Goal: Transaction & Acquisition: Purchase product/service

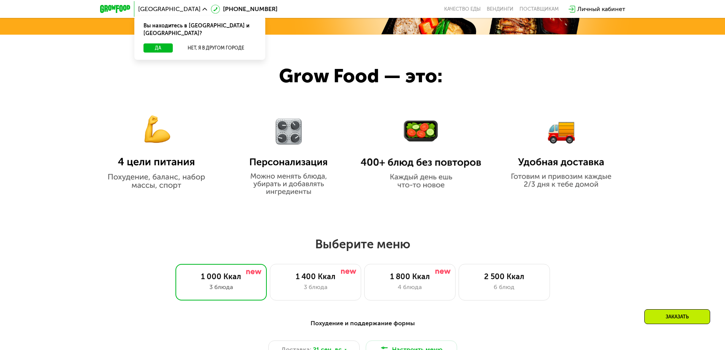
scroll to position [380, 0]
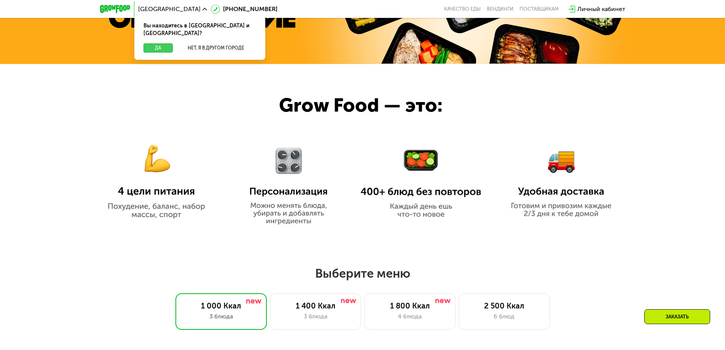
click at [149, 43] on button "Да" at bounding box center [157, 47] width 29 height 9
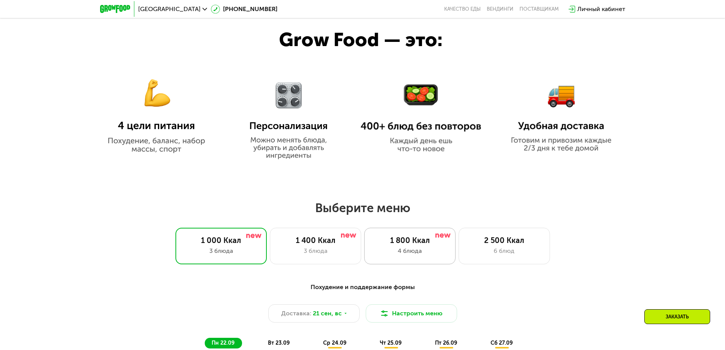
scroll to position [494, 0]
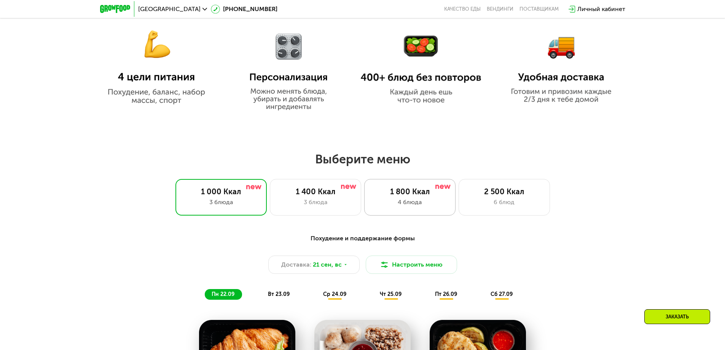
click at [382, 190] on div "1 800 Ккал" at bounding box center [409, 191] width 75 height 9
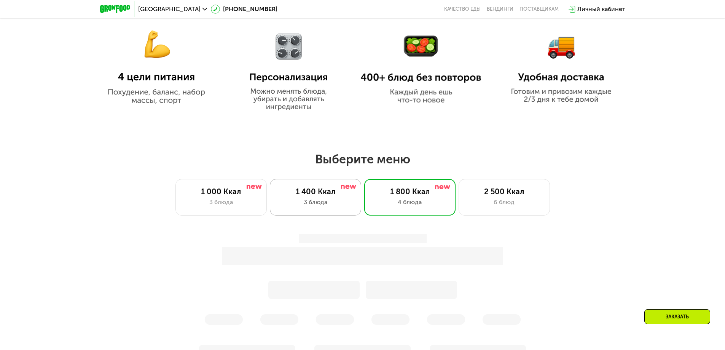
click at [327, 195] on div "1 400 Ккал" at bounding box center [315, 191] width 75 height 9
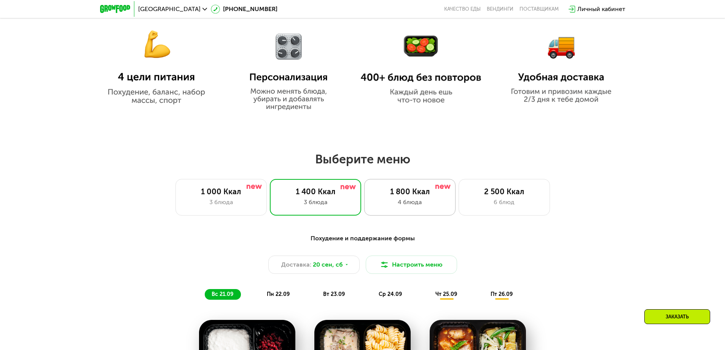
click at [385, 192] on div "1 800 Ккал" at bounding box center [409, 191] width 75 height 9
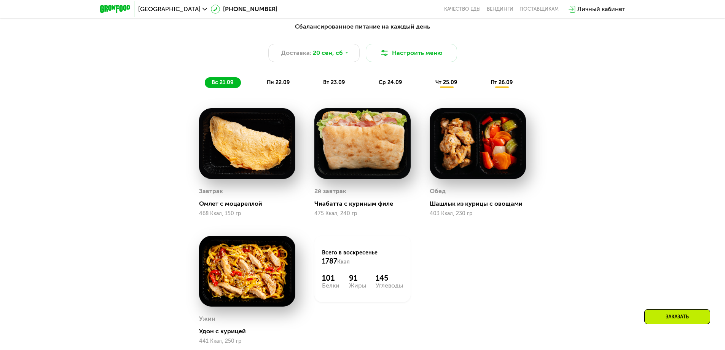
scroll to position [723, 0]
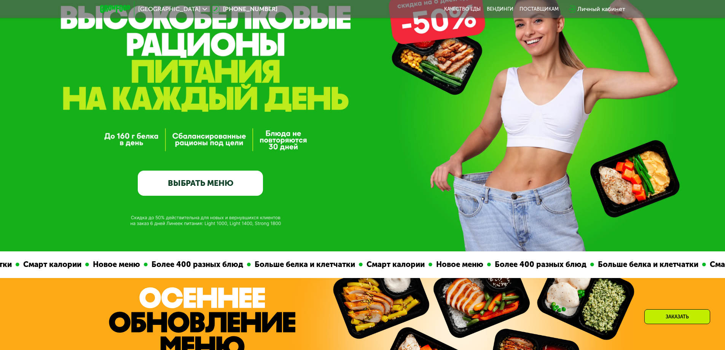
click at [171, 186] on link "ВЫБРАТЬ МЕНЮ" at bounding box center [200, 182] width 125 height 25
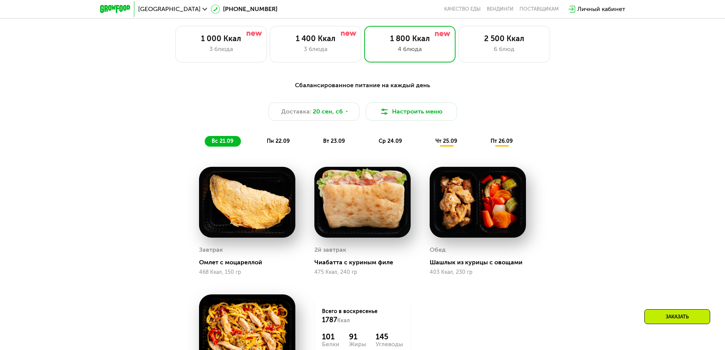
scroll to position [631, 0]
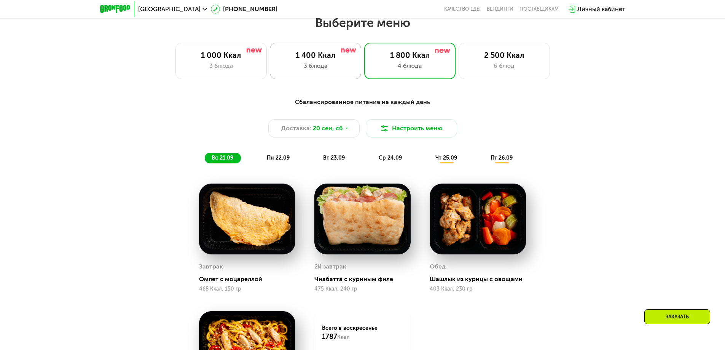
click at [323, 67] on div "3 блюда" at bounding box center [315, 65] width 75 height 9
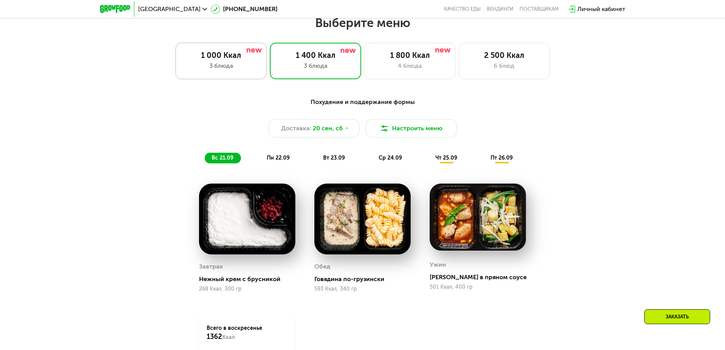
click at [234, 67] on div "3 блюда" at bounding box center [220, 65] width 75 height 9
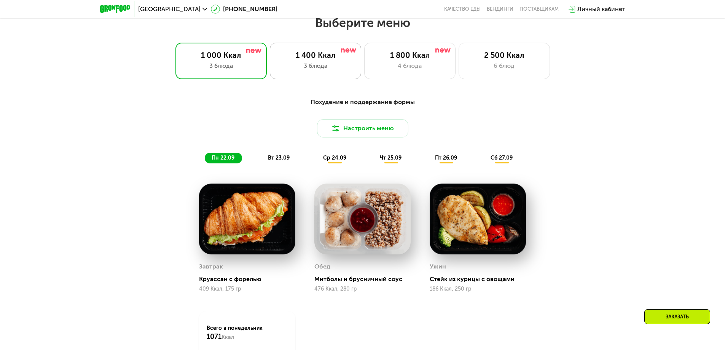
click at [317, 65] on div "3 блюда" at bounding box center [315, 65] width 75 height 9
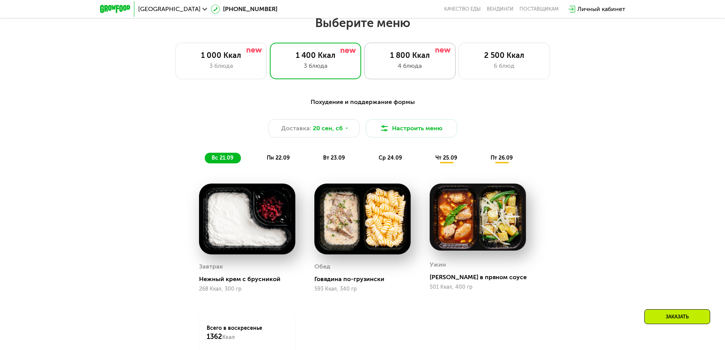
click at [447, 64] on div "1 800 Ккал 4 блюда" at bounding box center [409, 61] width 91 height 37
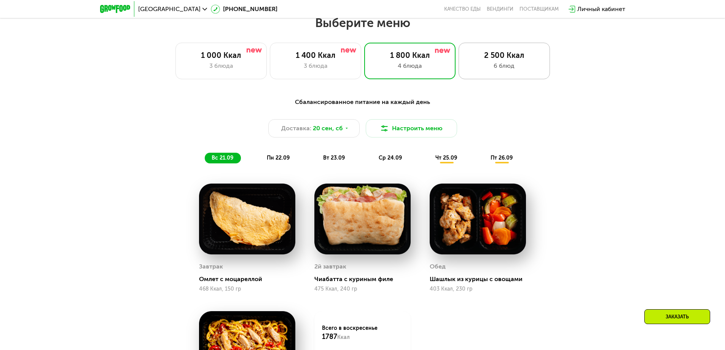
click at [488, 66] on div "6 блюд" at bounding box center [503, 65] width 75 height 9
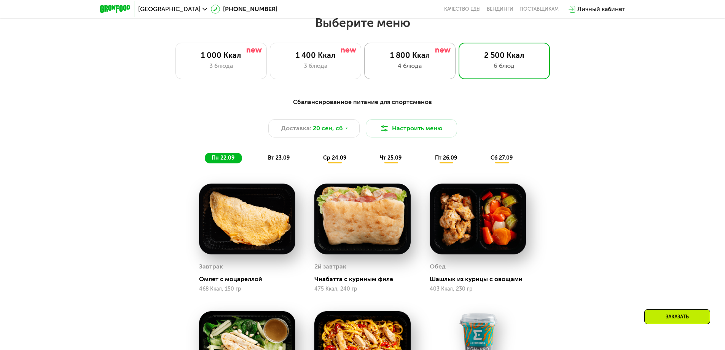
click at [439, 70] on div "4 блюда" at bounding box center [409, 65] width 75 height 9
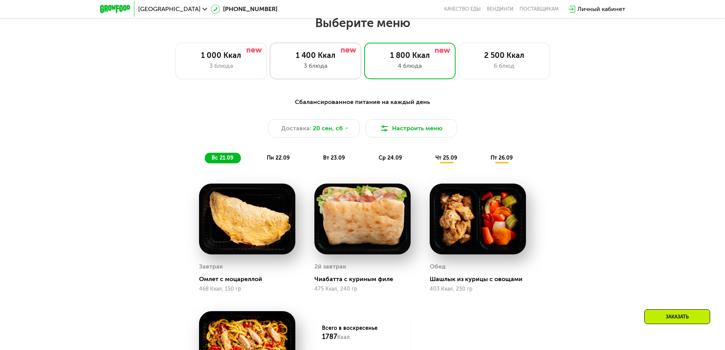
click at [328, 60] on div "1 400 Ккал" at bounding box center [315, 55] width 75 height 9
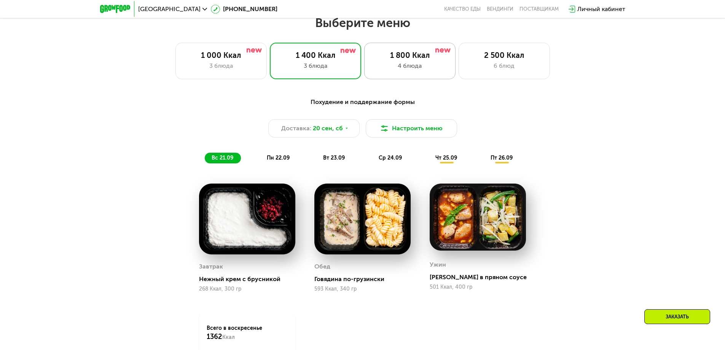
click at [420, 62] on div "1 800 Ккал 4 блюда" at bounding box center [409, 61] width 91 height 37
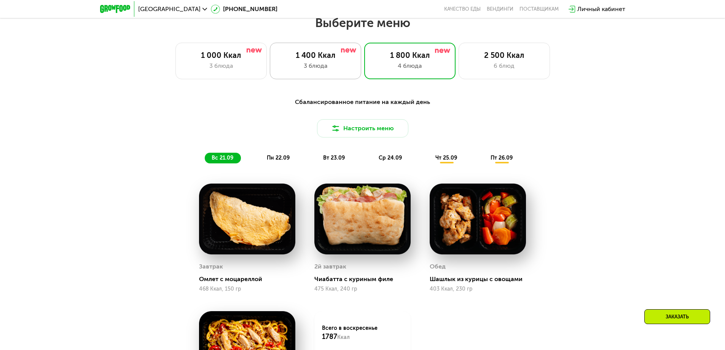
click at [330, 65] on div "3 блюда" at bounding box center [315, 65] width 75 height 9
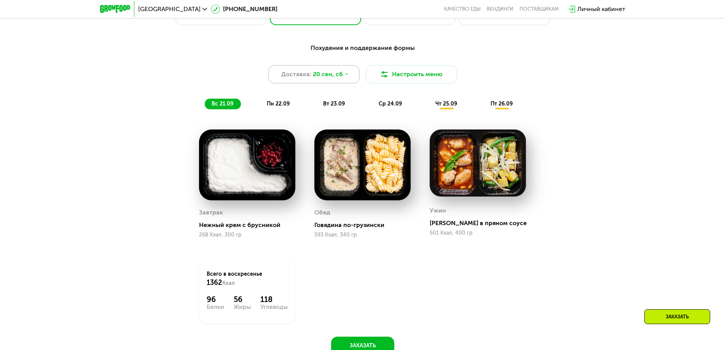
scroll to position [707, 0]
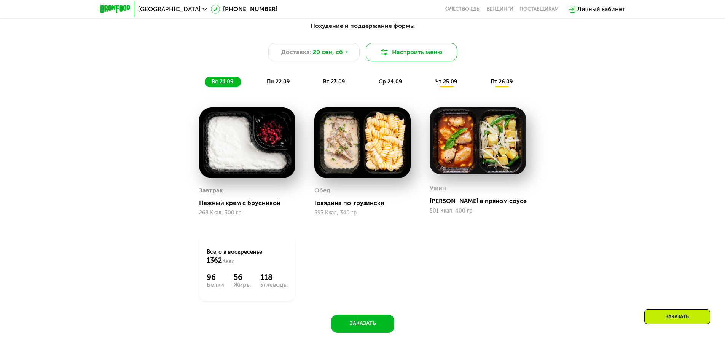
click at [408, 58] on button "Настроить меню" at bounding box center [411, 52] width 91 height 18
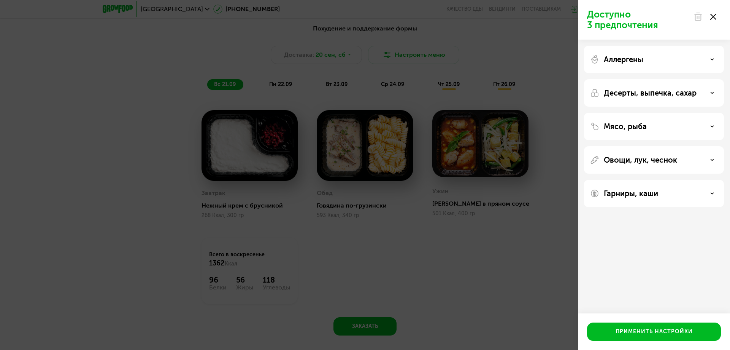
click at [648, 90] on p "Десерты, выпечка, сахар" at bounding box center [650, 92] width 93 height 9
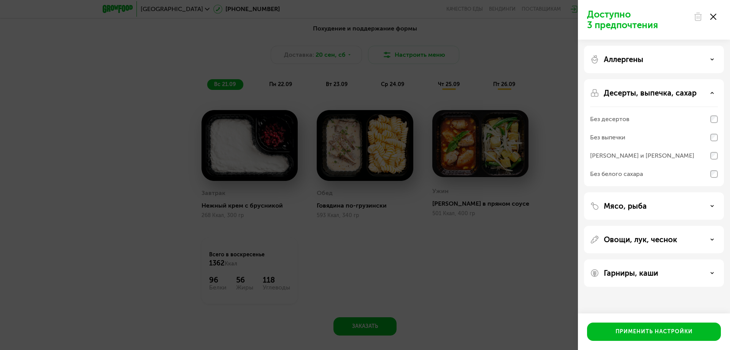
click at [663, 97] on p "Десерты, выпечка, сахар" at bounding box center [650, 92] width 93 height 9
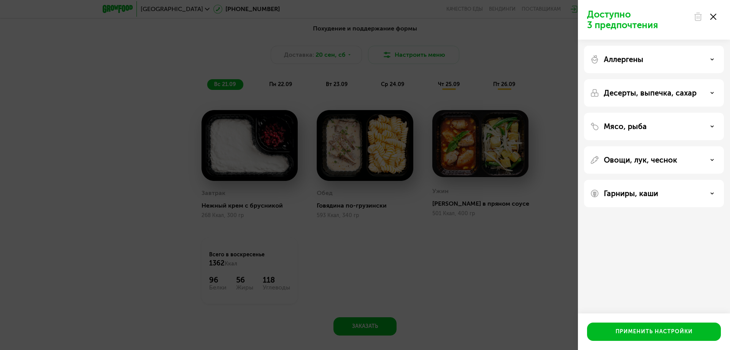
click at [654, 197] on p "Гарниры, каши" at bounding box center [631, 193] width 54 height 9
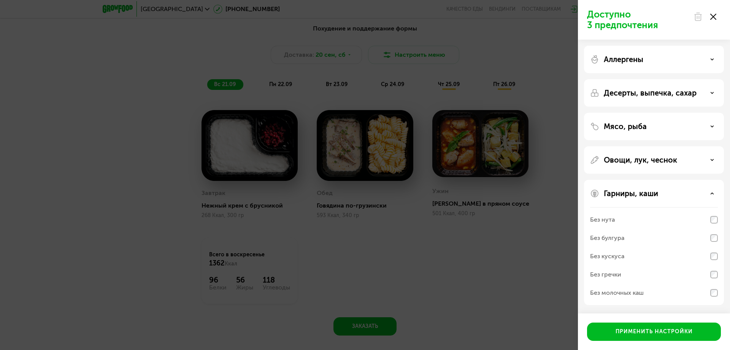
click at [654, 197] on p "Гарниры, каши" at bounding box center [631, 193] width 54 height 9
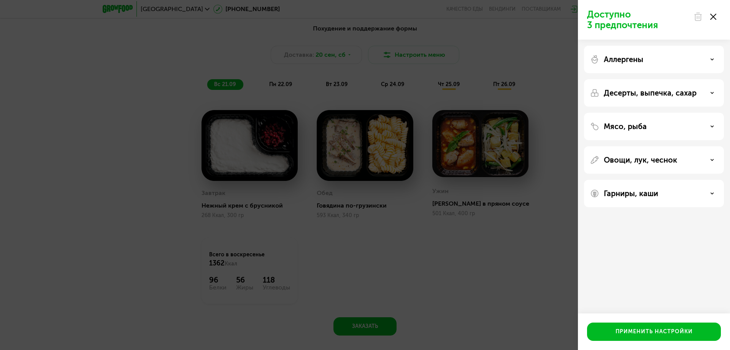
click at [650, 159] on p "Овощи, лук, чеснок" at bounding box center [640, 159] width 73 height 9
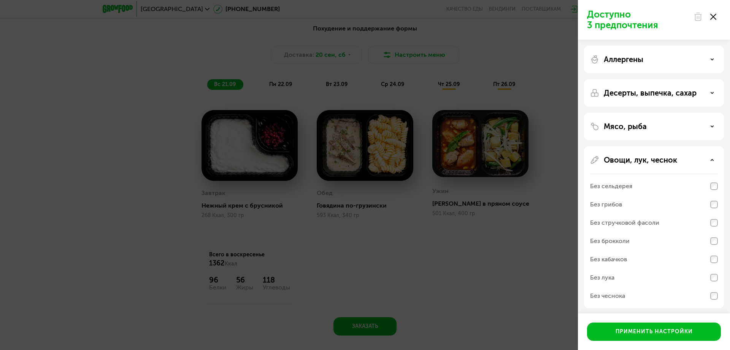
click at [650, 159] on p "Овощи, лук, чеснок" at bounding box center [640, 159] width 73 height 9
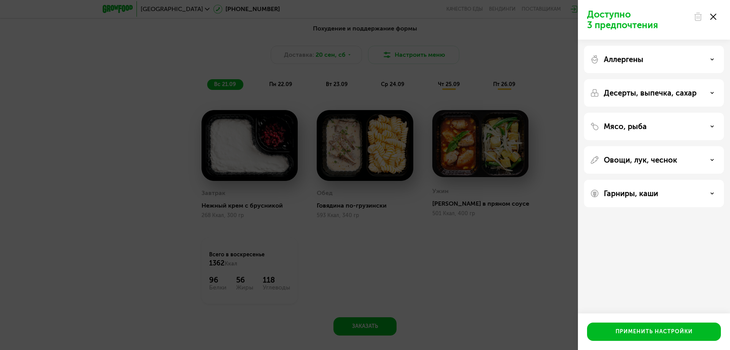
click at [556, 172] on div "Доступно 3 предпочтения Аллергены Десерты, выпечка, сахар Мясо, рыба Овощи, лук…" at bounding box center [365, 175] width 730 height 350
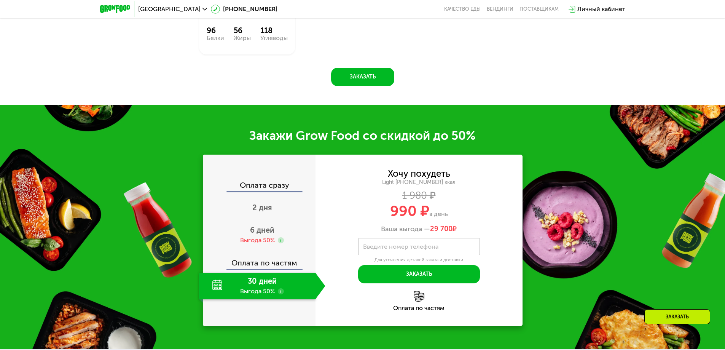
scroll to position [1011, 0]
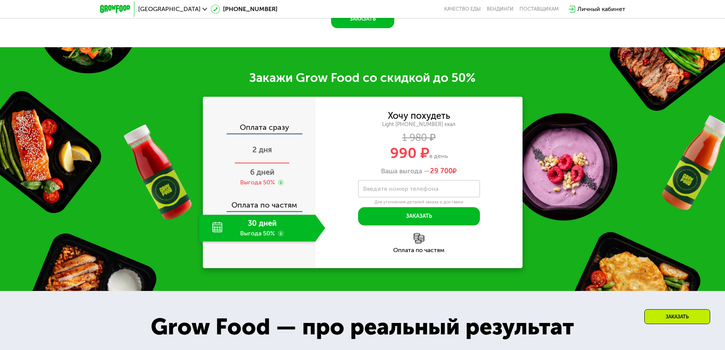
click at [262, 154] on span "2 дня" at bounding box center [262, 149] width 20 height 9
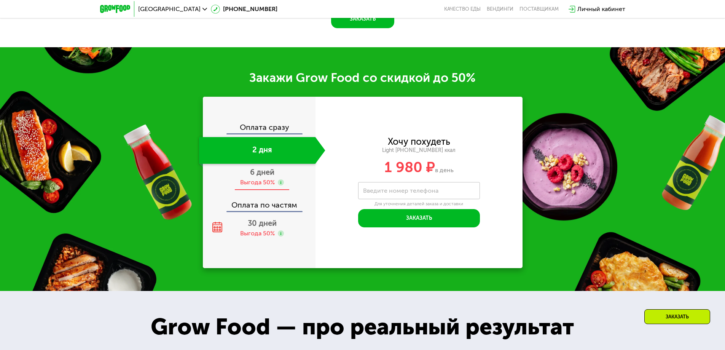
click at [261, 186] on div "Выгода 50%" at bounding box center [257, 182] width 35 height 8
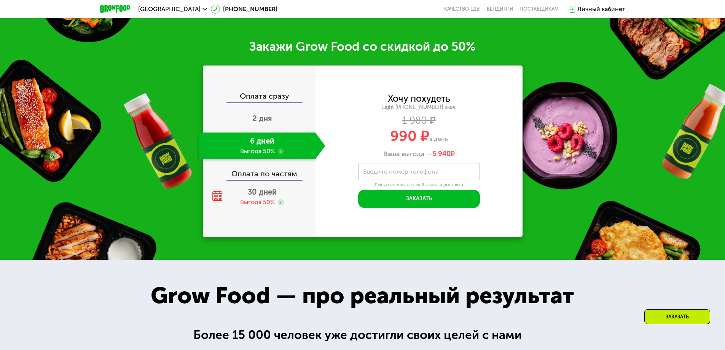
scroll to position [1011, 0]
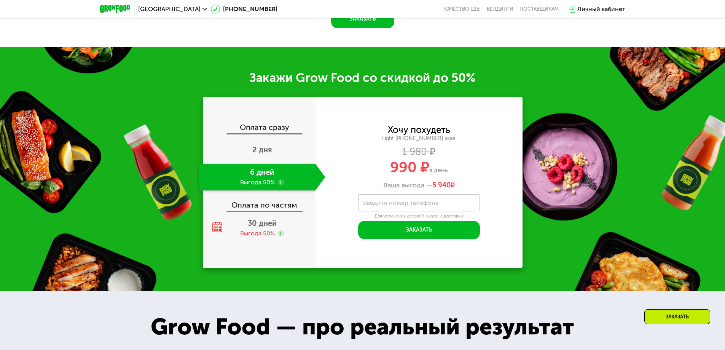
click at [256, 210] on div "Оплата по частям" at bounding box center [259, 201] width 112 height 17
click at [253, 223] on span "30 дней" at bounding box center [262, 222] width 29 height 9
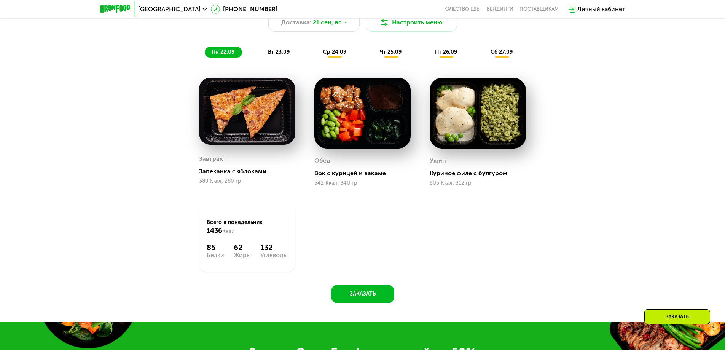
scroll to position [669, 0]
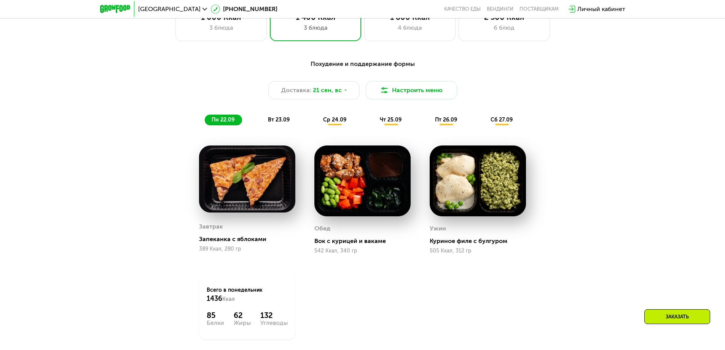
click at [280, 122] on span "вт 23.09" at bounding box center [279, 119] width 22 height 6
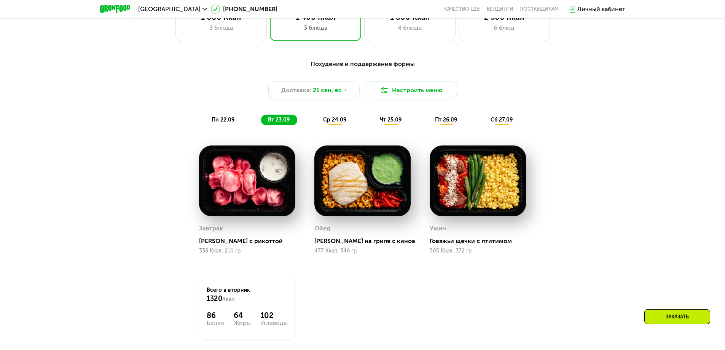
click at [232, 117] on div "пн 22.09" at bounding box center [223, 119] width 37 height 11
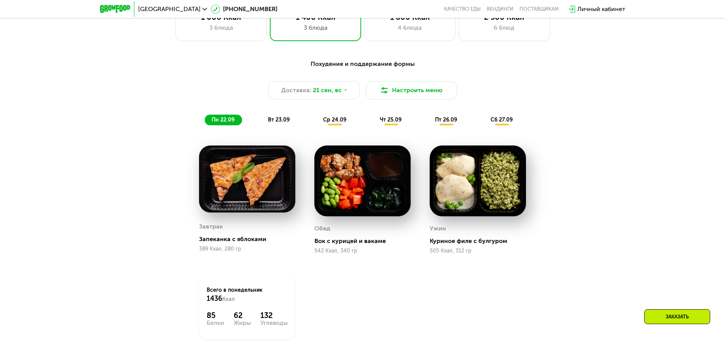
click at [274, 116] on div "Похудение и поддержание формы Доставка: [DATE] Настроить меню пн 22.09 вт 23.09…" at bounding box center [362, 92] width 450 height 66
click at [275, 123] on span "вт 23.09" at bounding box center [279, 119] width 22 height 6
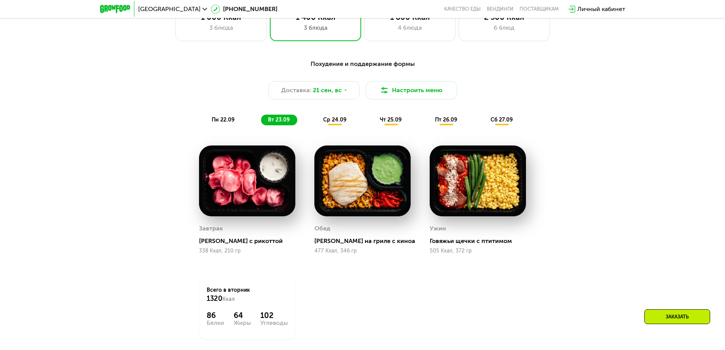
click at [218, 116] on div "Похудение и поддержание формы Доставка: [DATE] Настроить меню пн 22.09 вт 23.09…" at bounding box center [362, 92] width 450 height 66
click at [224, 123] on span "пн 22.09" at bounding box center [222, 119] width 23 height 6
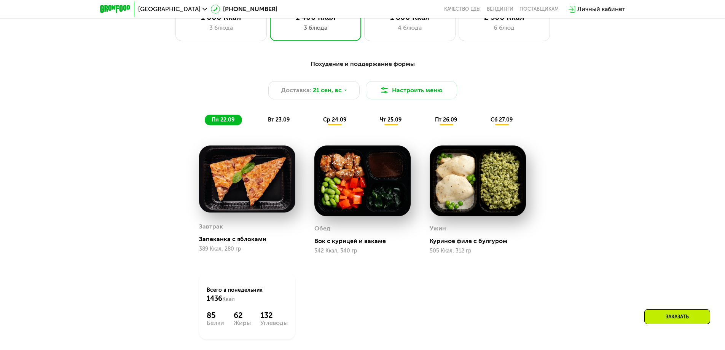
click at [281, 119] on span "вт 23.09" at bounding box center [279, 119] width 22 height 6
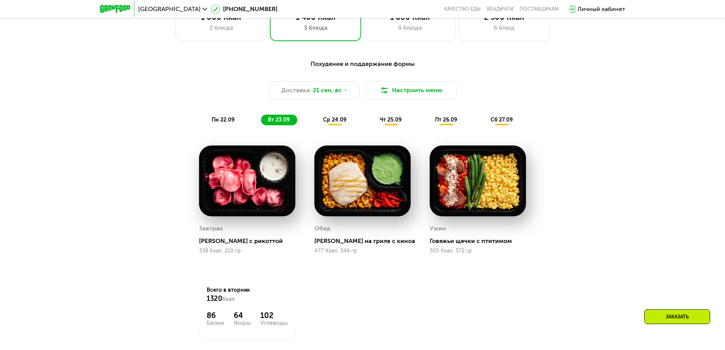
click at [231, 121] on span "пн 22.09" at bounding box center [222, 119] width 23 height 6
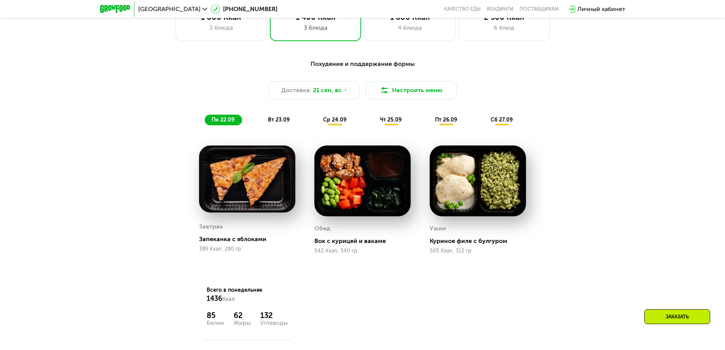
click at [277, 121] on span "вт 23.09" at bounding box center [279, 119] width 22 height 6
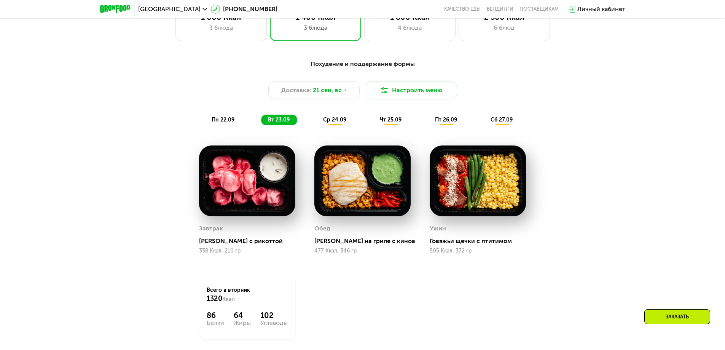
click at [231, 121] on span "пн 22.09" at bounding box center [222, 119] width 23 height 6
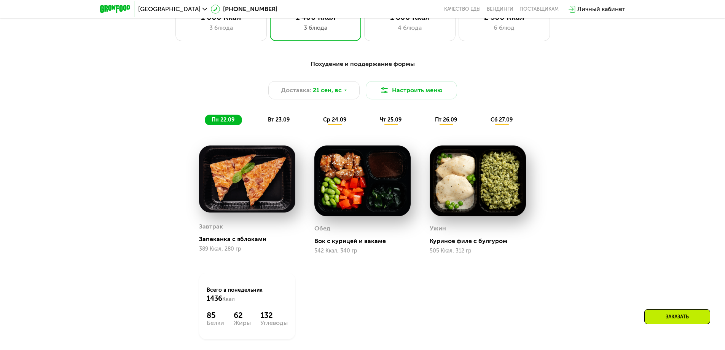
click at [276, 114] on div "Похудение и поддержание формы Доставка: [DATE] Настроить меню пн 22.09 вт 23.09…" at bounding box center [362, 92] width 450 height 66
click at [276, 119] on span "вт 23.09" at bounding box center [279, 119] width 22 height 6
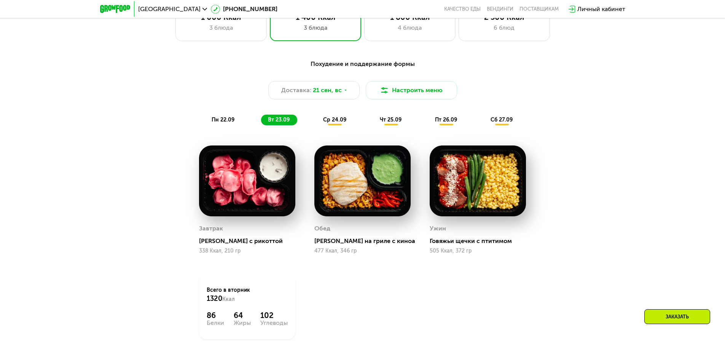
click at [237, 123] on div "пн 22.09" at bounding box center [223, 119] width 37 height 11
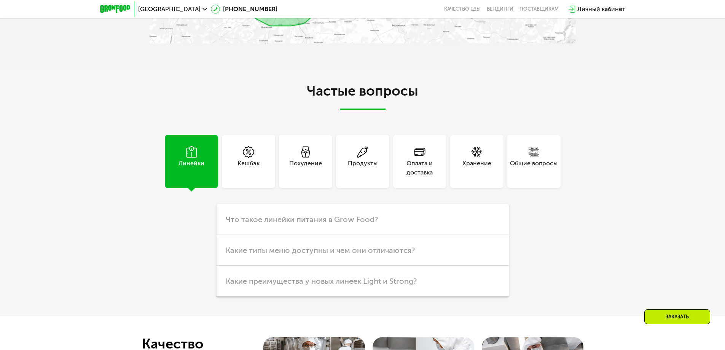
scroll to position [2154, 0]
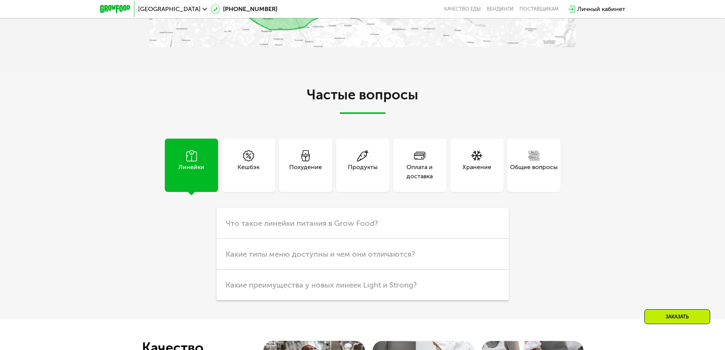
click at [304, 169] on div "Похудение" at bounding box center [305, 171] width 33 height 18
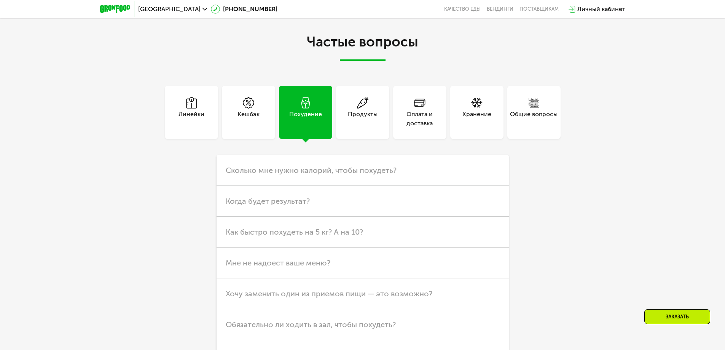
scroll to position [2230, 0]
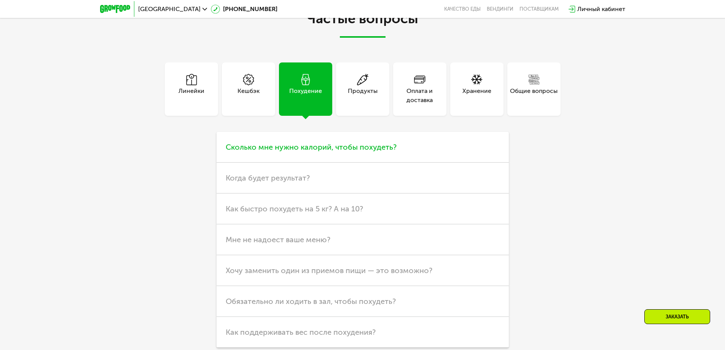
click at [317, 150] on span "Сколько мне нужно калорий, чтобы похудеть?" at bounding box center [311, 146] width 171 height 9
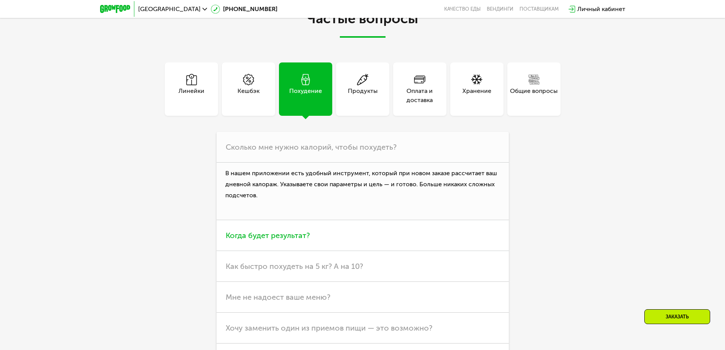
click at [291, 235] on span "Когда будет результат?" at bounding box center [268, 235] width 84 height 9
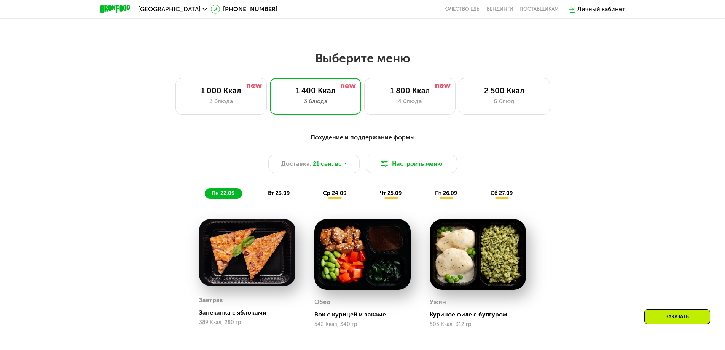
scroll to position [594, 0]
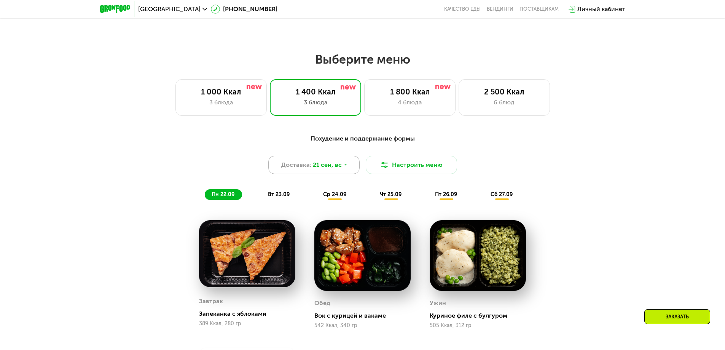
click at [341, 167] on div "Доставка: 21 сен, вс" at bounding box center [313, 165] width 91 height 18
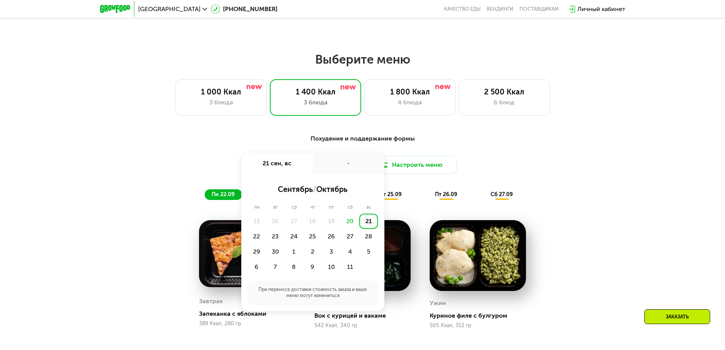
click at [410, 143] on div "Похудение и поддержание формы" at bounding box center [362, 139] width 450 height 10
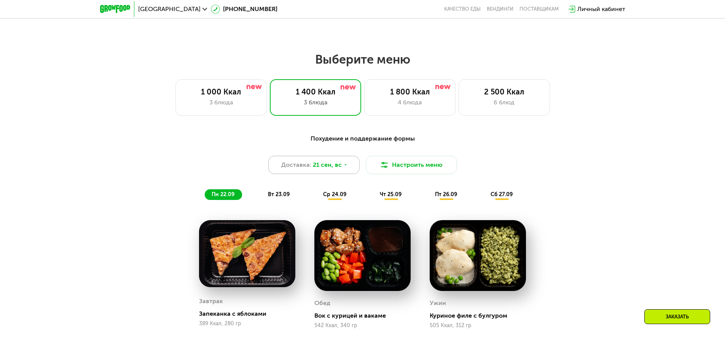
click at [341, 168] on div "Доставка: 21 сен, вс" at bounding box center [313, 165] width 91 height 18
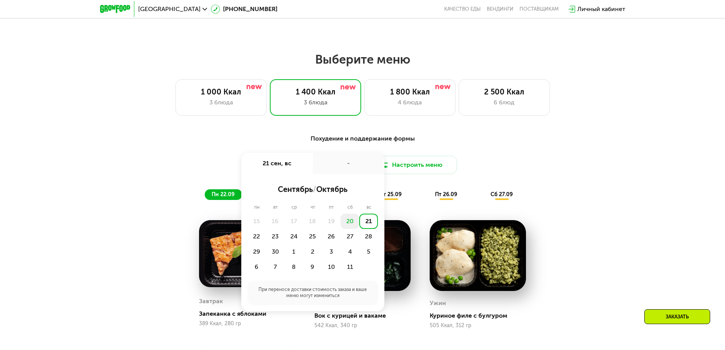
click at [351, 226] on div "20" at bounding box center [349, 220] width 19 height 15
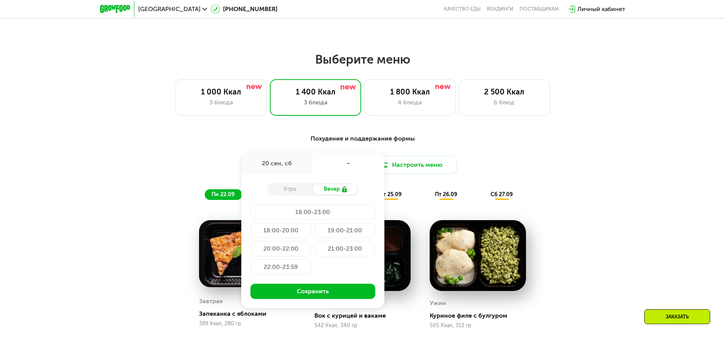
click at [432, 132] on div "Похудение и поддержание формы Доставка: [DATE] сен, сб - Утро Вечер 18:00-23:00…" at bounding box center [362, 166] width 459 height 75
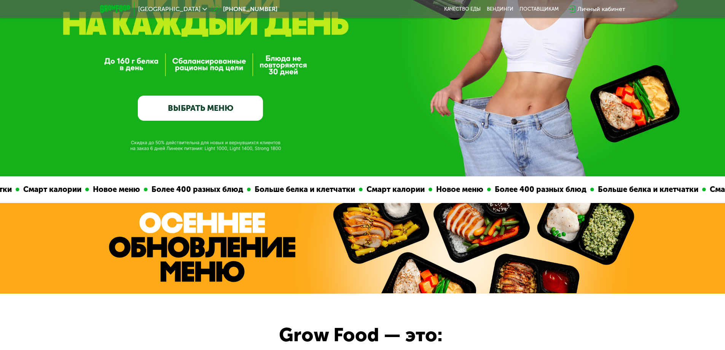
scroll to position [152, 0]
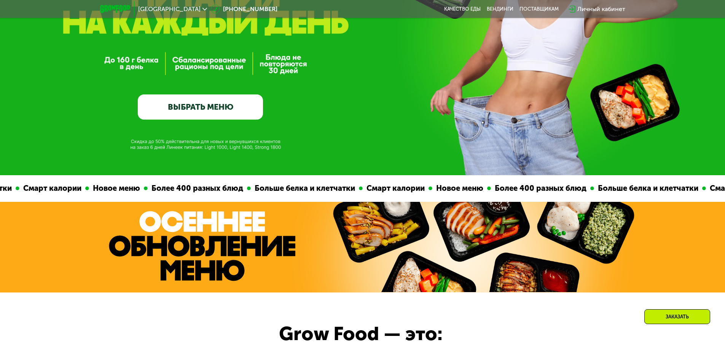
click at [243, 102] on link "ВЫБРАТЬ МЕНЮ" at bounding box center [200, 106] width 125 height 25
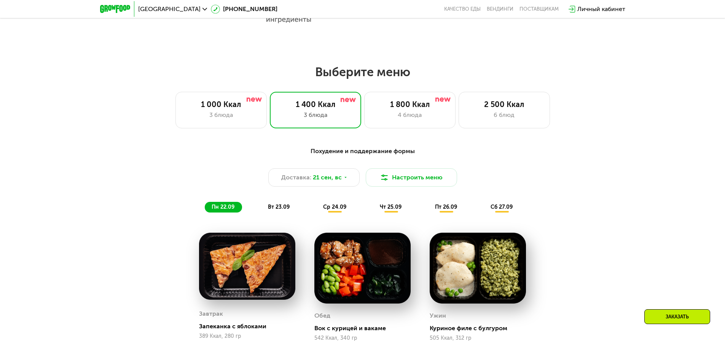
scroll to position [631, 0]
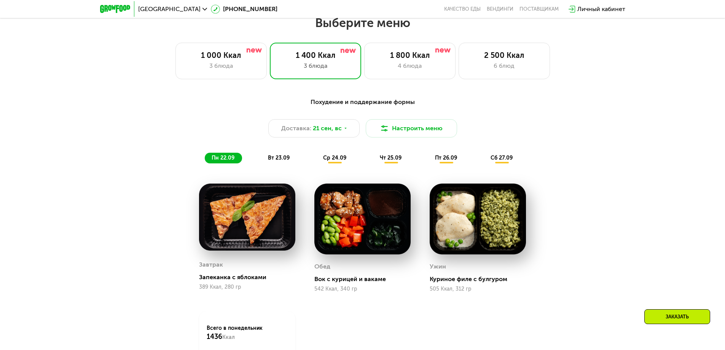
click at [372, 104] on div "Похудение и поддержание формы" at bounding box center [362, 102] width 450 height 10
click at [423, 57] on div "1 800 Ккал" at bounding box center [409, 55] width 75 height 9
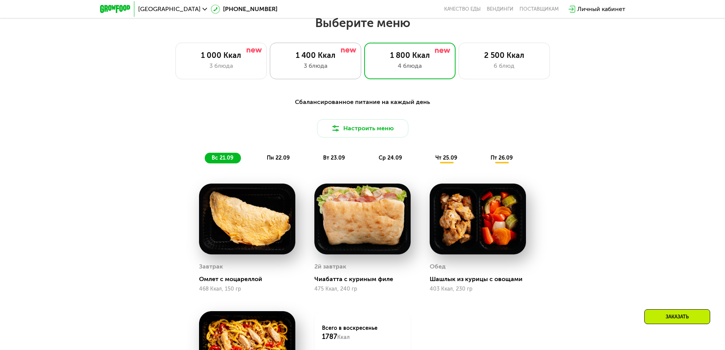
click at [331, 56] on div "1 400 Ккал" at bounding box center [315, 55] width 75 height 9
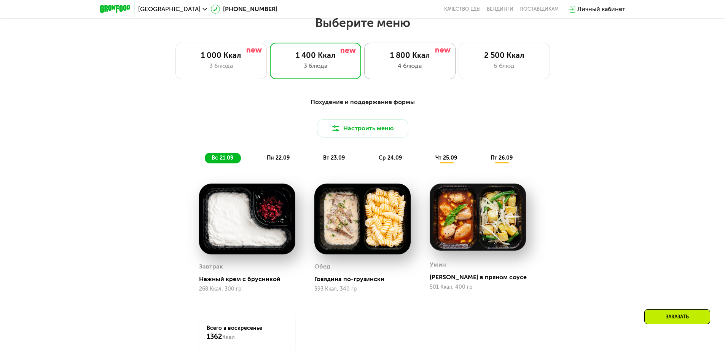
click at [381, 54] on div "1 800 Ккал" at bounding box center [409, 55] width 75 height 9
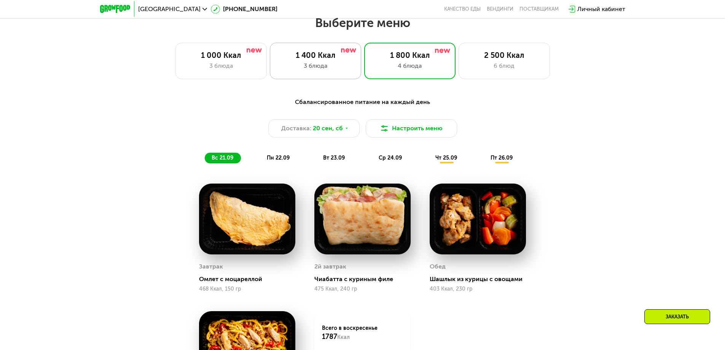
click at [335, 55] on div "1 400 Ккал" at bounding box center [315, 55] width 75 height 9
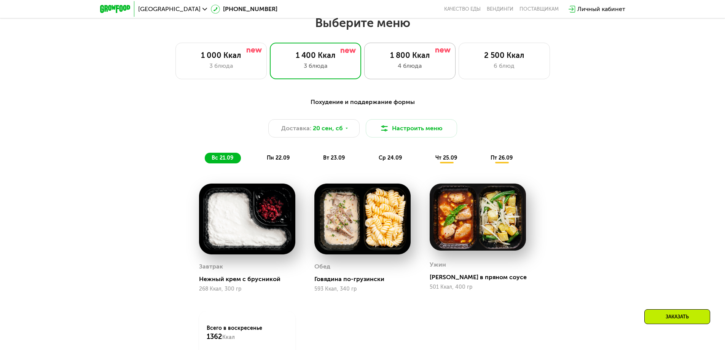
click at [381, 60] on div "1 800 Ккал" at bounding box center [409, 55] width 75 height 9
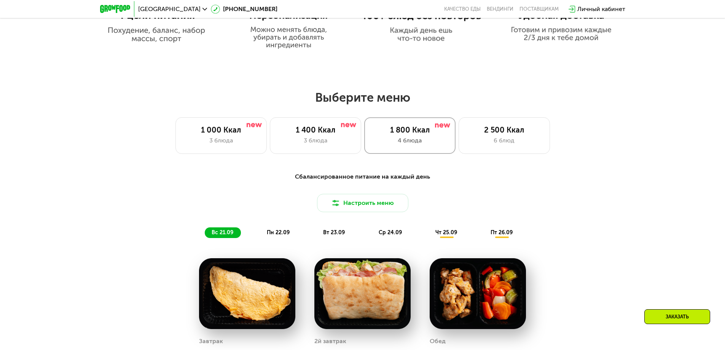
scroll to position [555, 0]
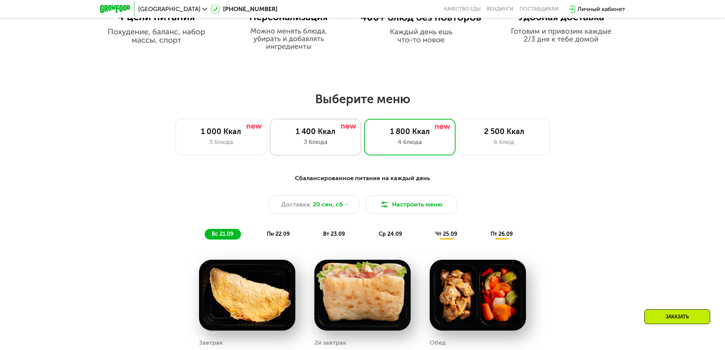
click at [313, 124] on div "1 400 Ккал 3 блюда" at bounding box center [315, 137] width 91 height 37
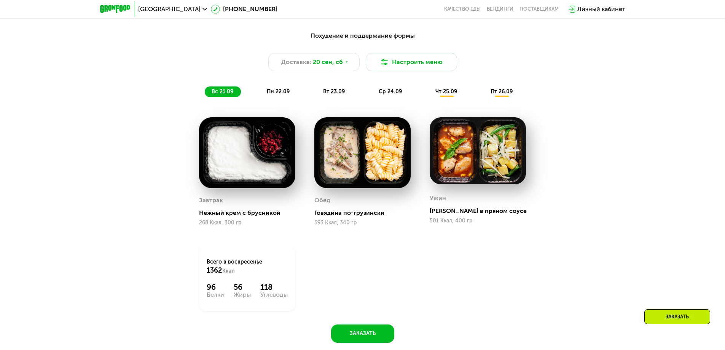
scroll to position [707, 0]
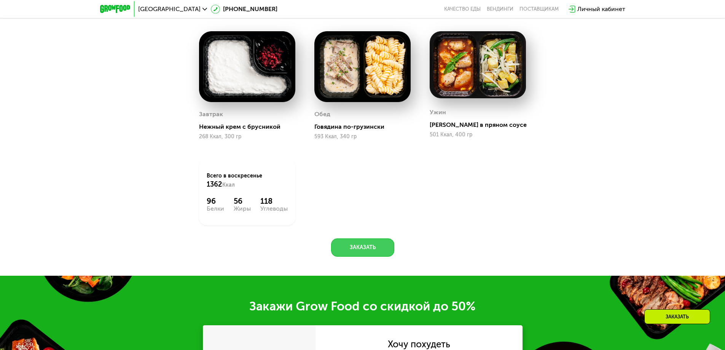
click at [364, 246] on button "Заказать" at bounding box center [362, 247] width 63 height 18
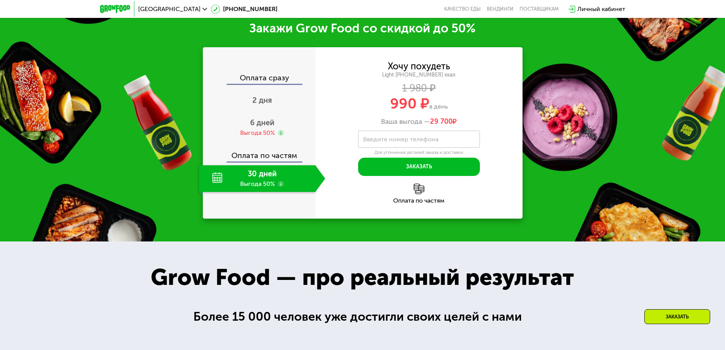
scroll to position [1061, 0]
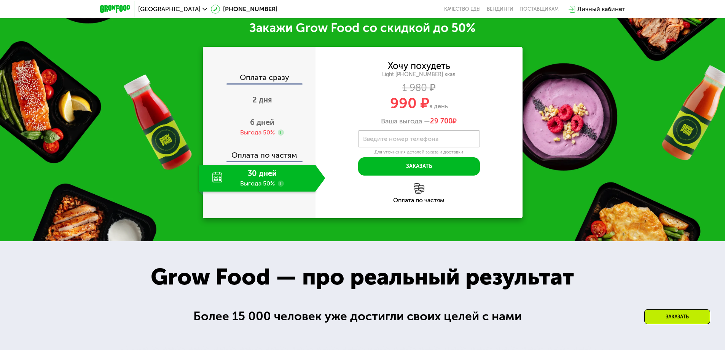
click at [287, 83] on div "Оплата сразу" at bounding box center [259, 78] width 112 height 10
click at [274, 80] on div "Оплата сразу" at bounding box center [259, 78] width 112 height 10
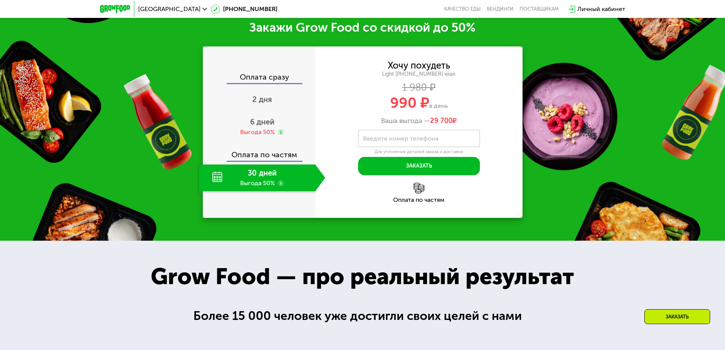
scroll to position [1023, 0]
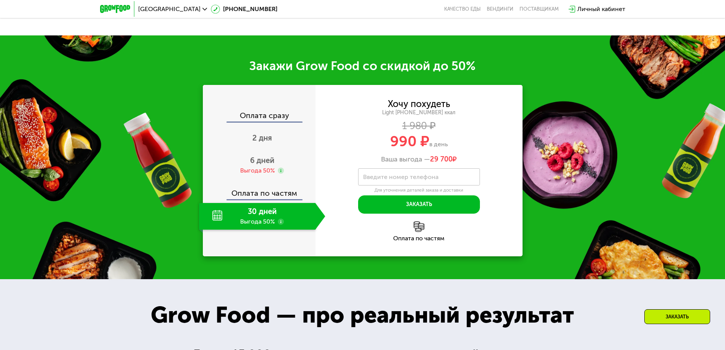
click at [216, 218] on div "30 дней Выгода 50%" at bounding box center [257, 216] width 116 height 27
click at [255, 164] on span "6 дней" at bounding box center [262, 160] width 24 height 9
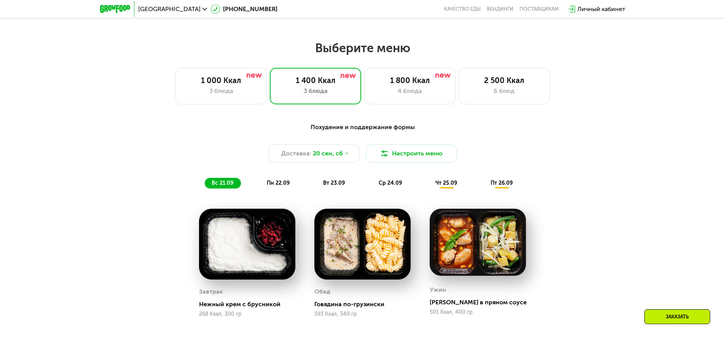
scroll to position [604, 0]
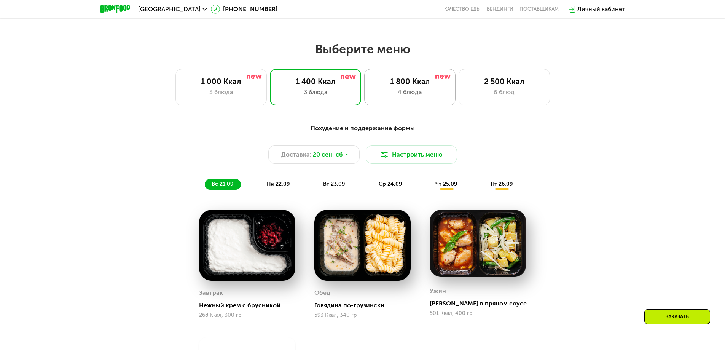
click at [373, 92] on div "4 блюда" at bounding box center [409, 91] width 75 height 9
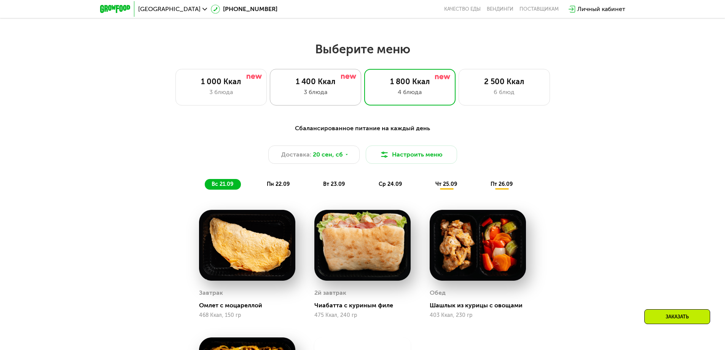
click at [348, 89] on div "1 400 Ккал 3 блюда" at bounding box center [315, 87] width 91 height 37
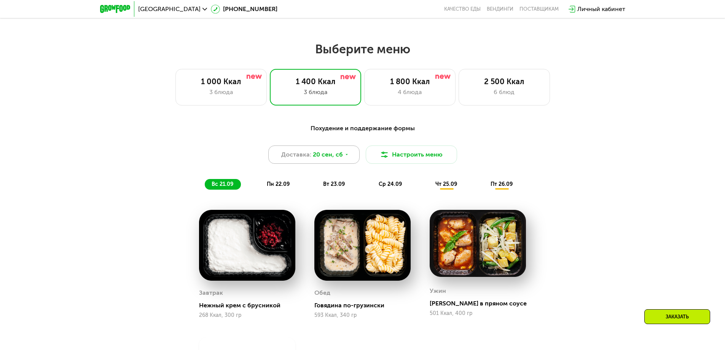
click at [347, 160] on div "Доставка: [DATE]" at bounding box center [313, 154] width 91 height 18
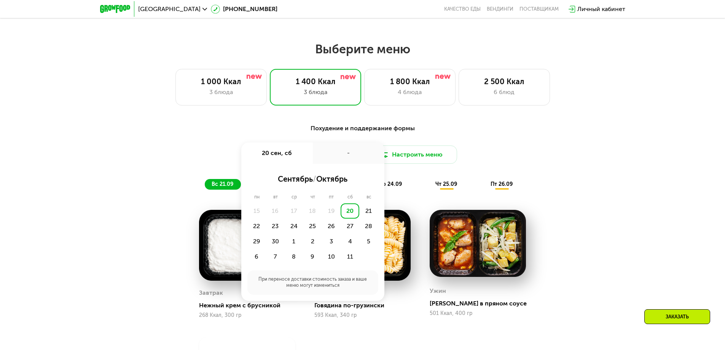
click at [191, 146] on div "Похудение и поддержание формы Доставка: [DATE] сен, сб - сентябрь / октябрь пн …" at bounding box center [362, 157] width 450 height 66
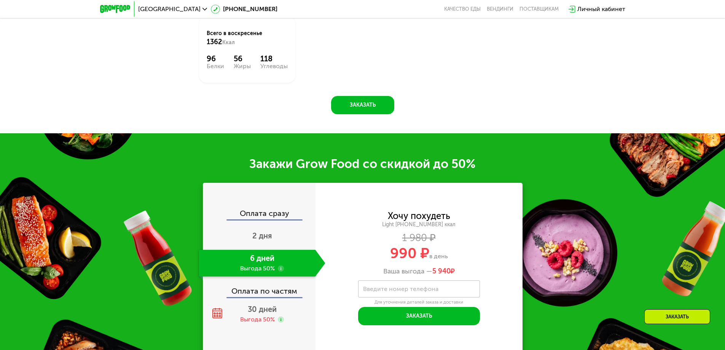
scroll to position [947, 0]
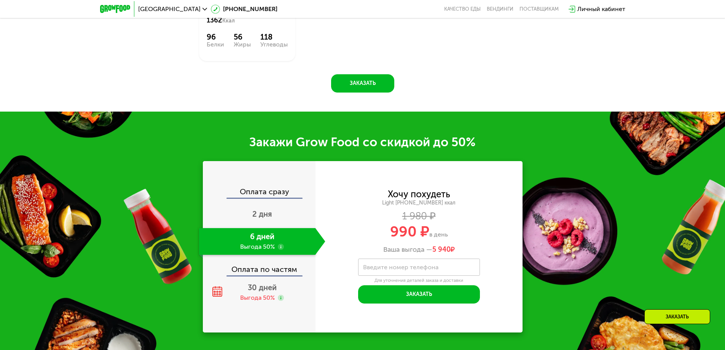
click at [406, 266] on label "Введите номер телефона" at bounding box center [400, 267] width 75 height 4
click at [406, 266] on input "Введите номер телефона" at bounding box center [419, 266] width 122 height 17
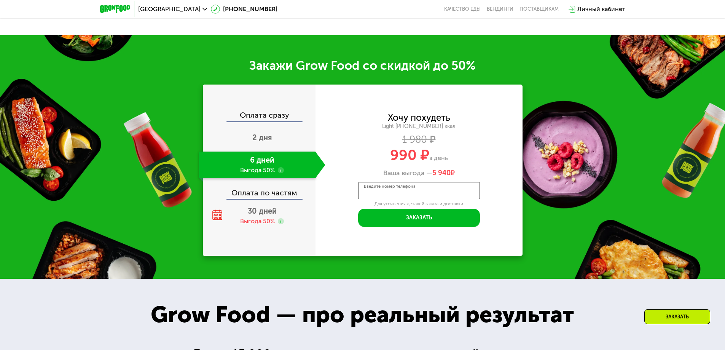
scroll to position [1023, 0]
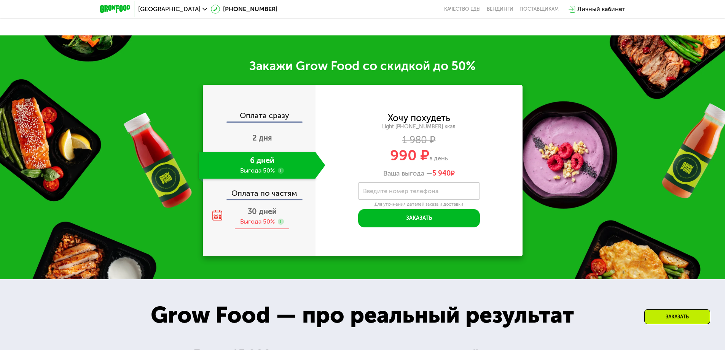
click at [258, 222] on div "Выгода 50%" at bounding box center [257, 221] width 35 height 8
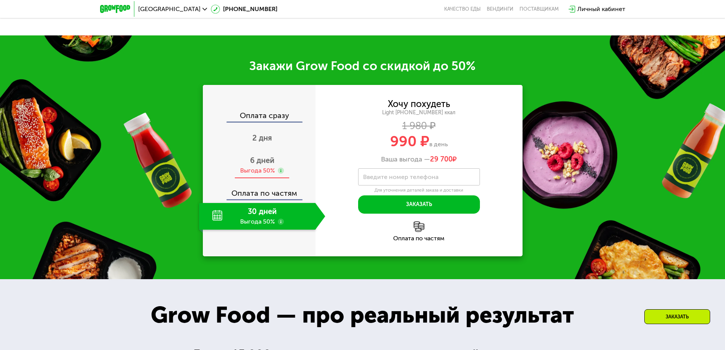
click at [261, 164] on span "6 дней" at bounding box center [262, 160] width 24 height 9
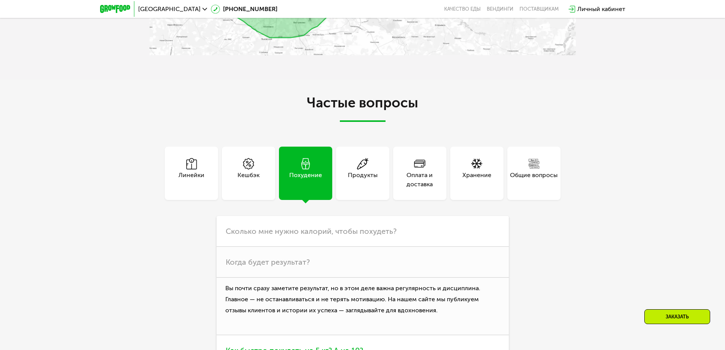
scroll to position [2278, 0]
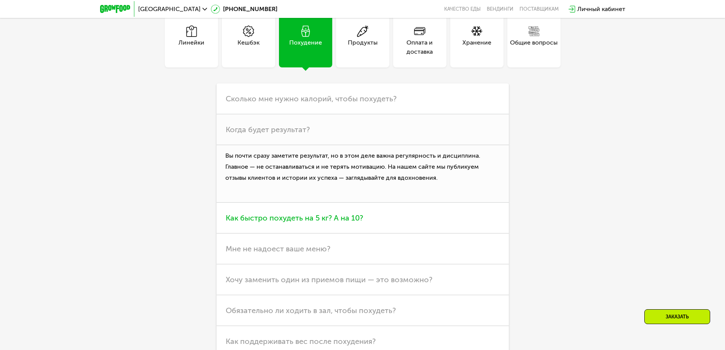
click at [304, 226] on h3 "Как быстро похудеть на 5 кг? А на 10?" at bounding box center [362, 217] width 292 height 31
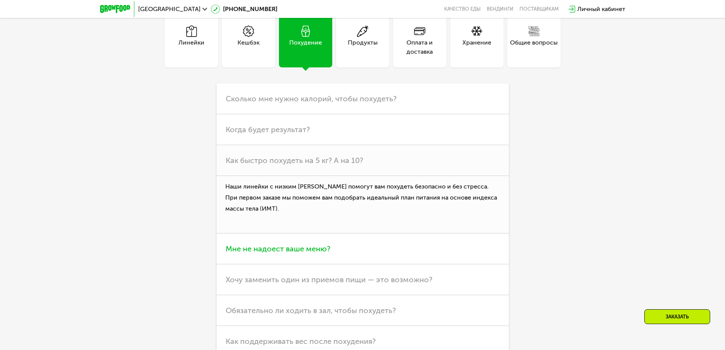
click at [294, 253] on span "Мне не надоест ваше меню?" at bounding box center [278, 248] width 105 height 9
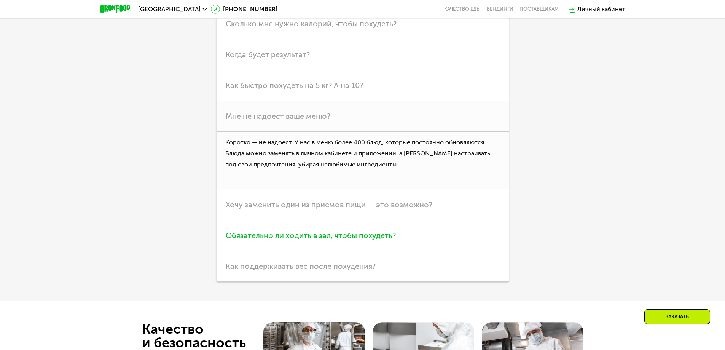
scroll to position [2354, 0]
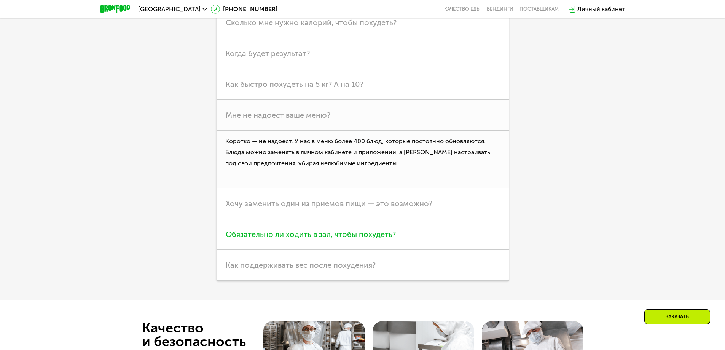
click at [295, 236] on span "Обязательно ли ходить в зал, чтобы похудеть?" at bounding box center [311, 233] width 170 height 9
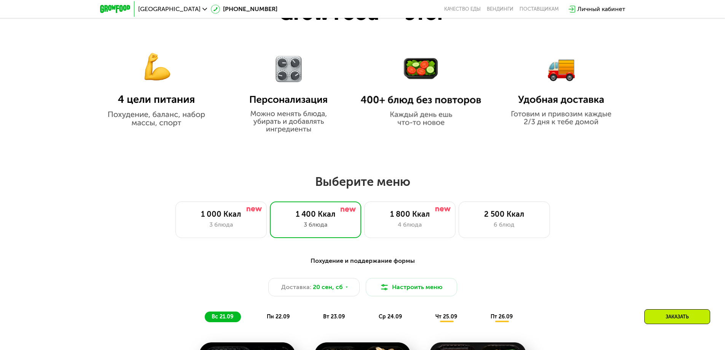
scroll to position [490, 0]
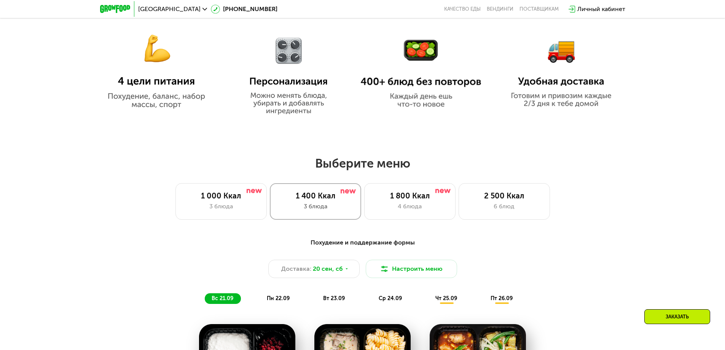
click at [321, 195] on div "1 400 Ккал" at bounding box center [315, 195] width 75 height 9
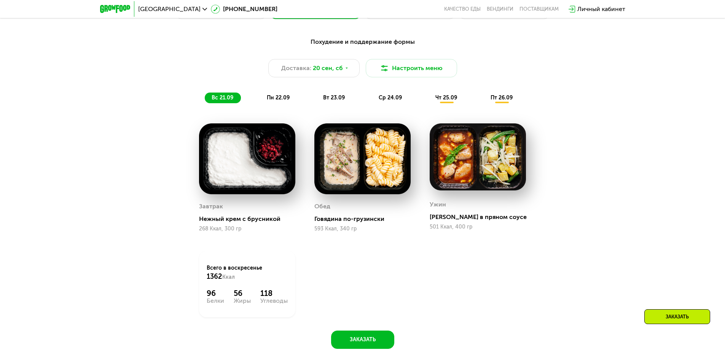
scroll to position [719, 0]
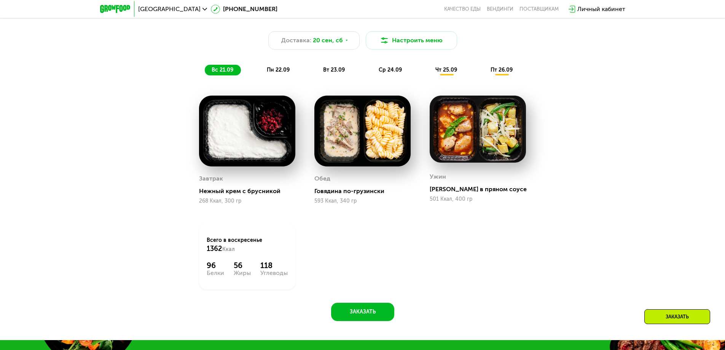
click at [270, 70] on span "пн 22.09" at bounding box center [278, 70] width 23 height 6
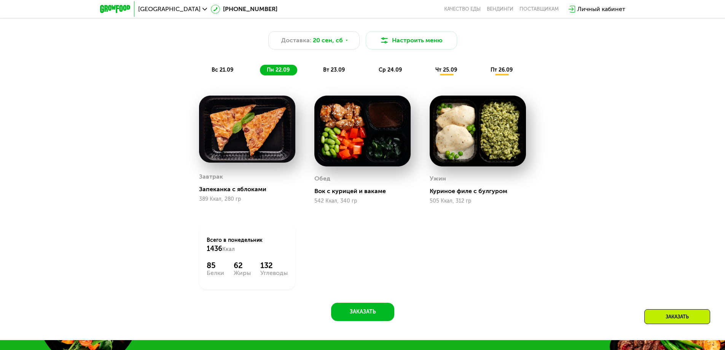
click at [227, 71] on span "вс 21.09" at bounding box center [222, 70] width 22 height 6
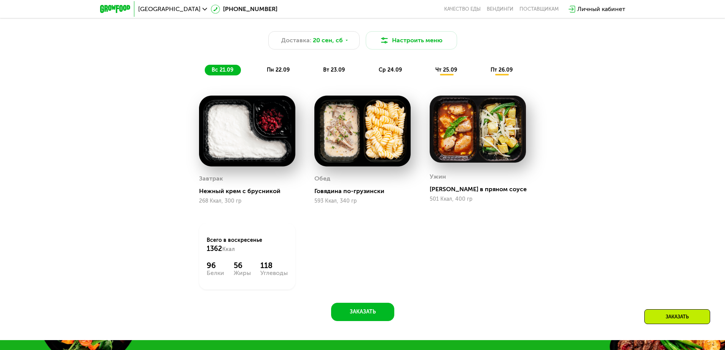
click at [273, 70] on span "пн 22.09" at bounding box center [278, 70] width 23 height 6
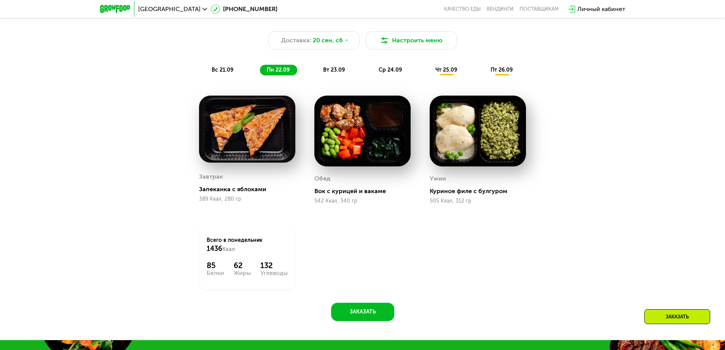
click at [222, 73] on span "вс 21.09" at bounding box center [222, 70] width 22 height 6
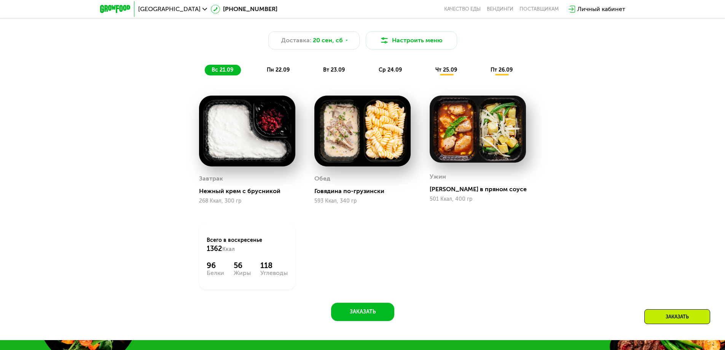
click at [269, 73] on span "пн 22.09" at bounding box center [278, 70] width 23 height 6
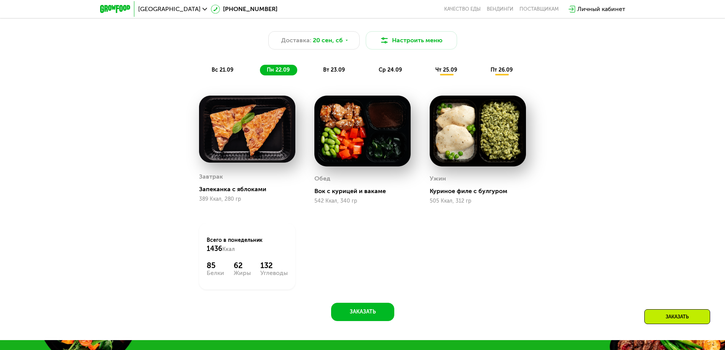
click at [223, 72] on span "вс 21.09" at bounding box center [222, 70] width 22 height 6
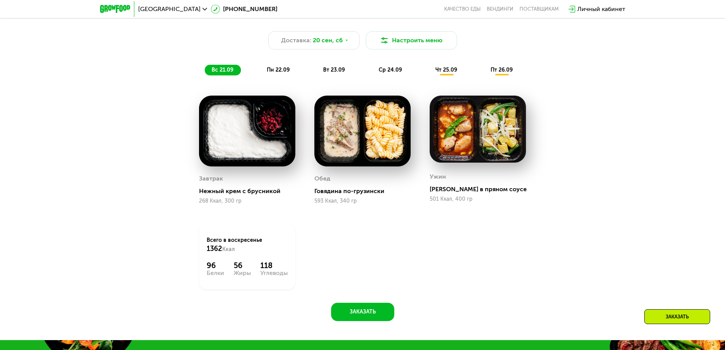
click at [270, 73] on span "пн 22.09" at bounding box center [278, 70] width 23 height 6
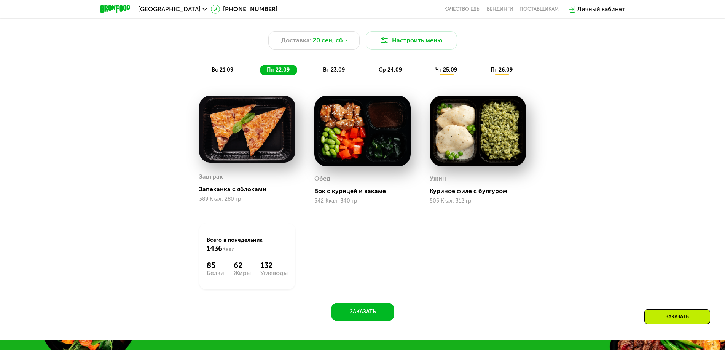
click at [222, 72] on span "вс 21.09" at bounding box center [222, 70] width 22 height 6
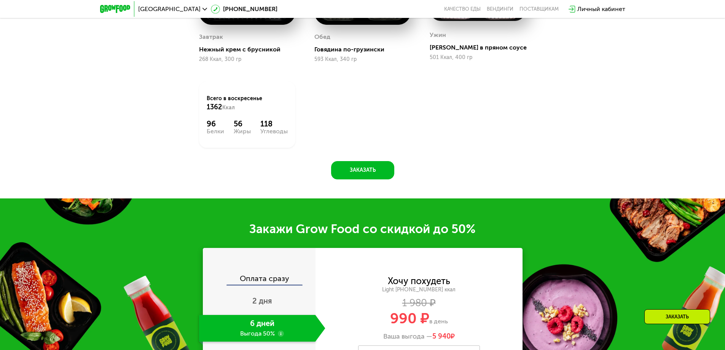
scroll to position [909, 0]
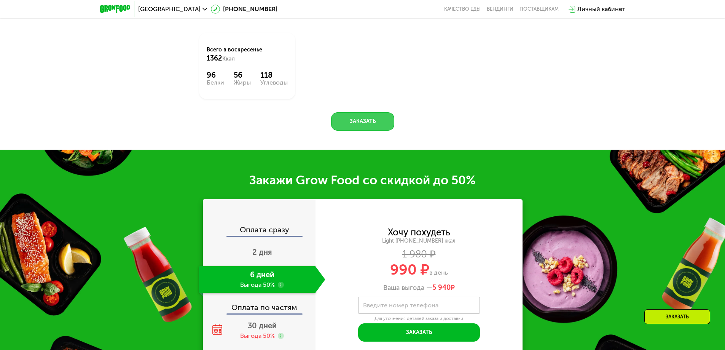
click at [361, 125] on button "Заказать" at bounding box center [362, 121] width 63 height 18
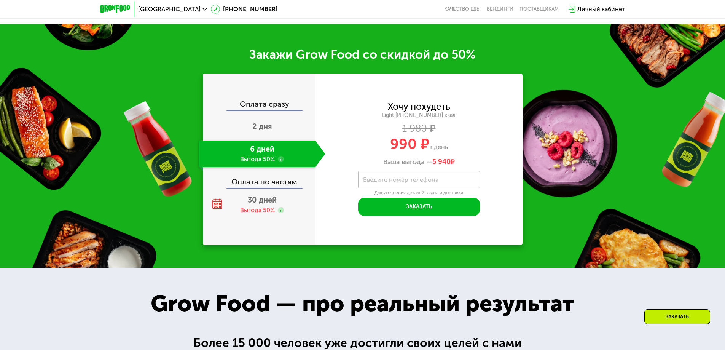
scroll to position [1061, 0]
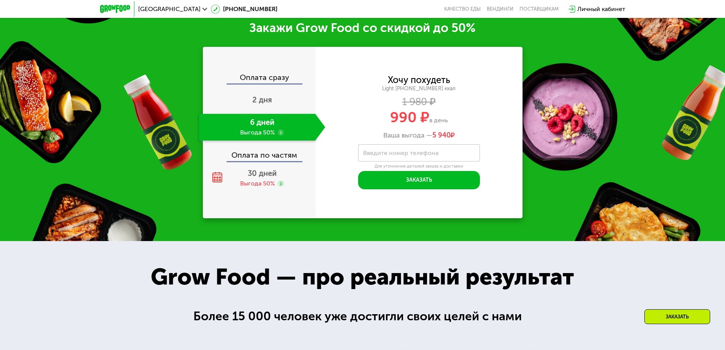
click at [266, 79] on div "Оплата сразу" at bounding box center [259, 78] width 112 height 10
click at [257, 101] on span "2 дня" at bounding box center [262, 99] width 20 height 9
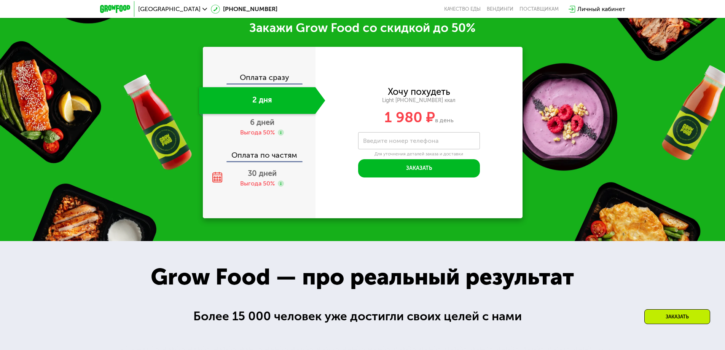
click at [263, 81] on div "Оплата сразу" at bounding box center [259, 78] width 112 height 10
click at [260, 127] on span "6 дней" at bounding box center [262, 122] width 24 height 9
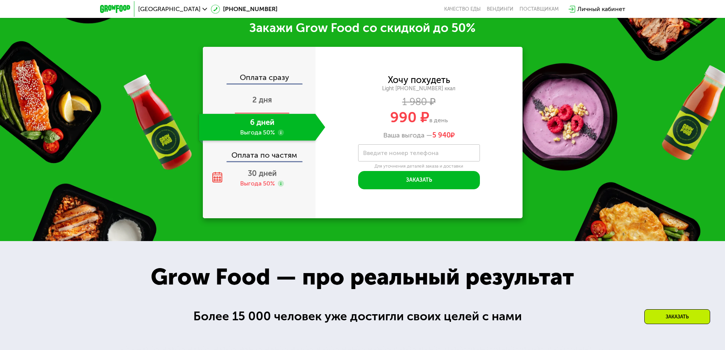
click at [270, 102] on span "2 дня" at bounding box center [262, 99] width 20 height 9
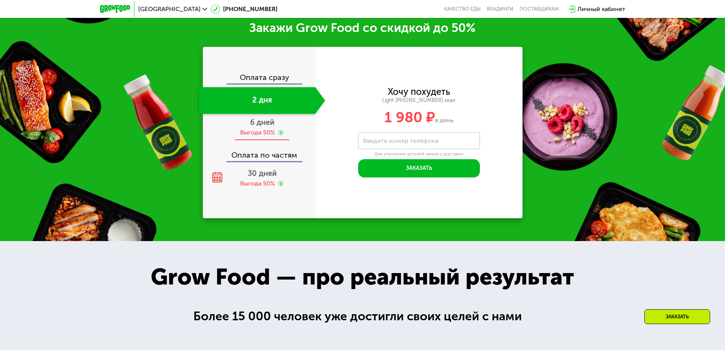
click at [263, 132] on div "Выгода 50%" at bounding box center [257, 132] width 35 height 8
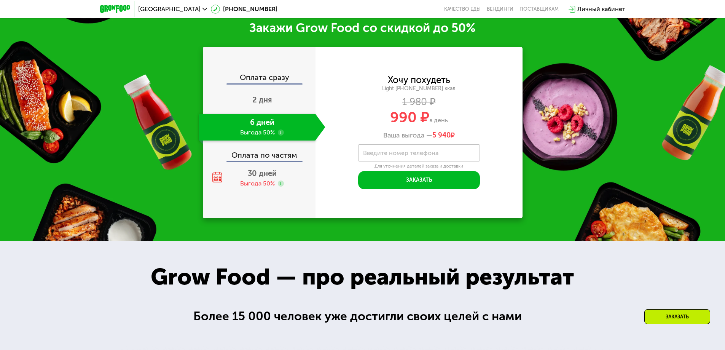
click at [259, 161] on div "Оплата по частям" at bounding box center [259, 151] width 112 height 17
click at [256, 181] on div "30 дней Выгода 50%" at bounding box center [262, 178] width 126 height 27
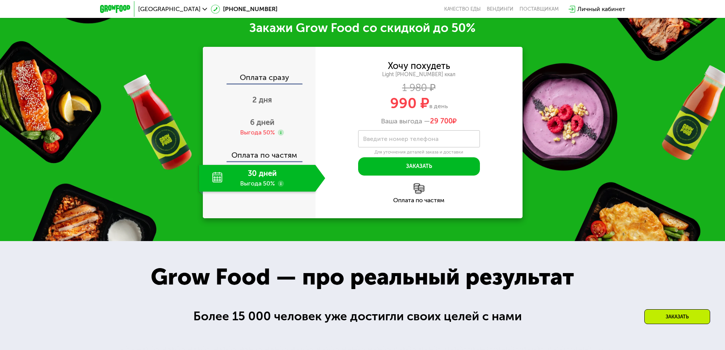
click at [215, 183] on div "30 дней Выгода 50%" at bounding box center [257, 178] width 116 height 27
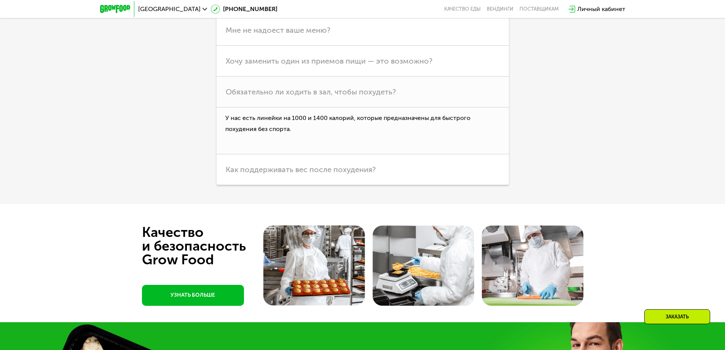
scroll to position [2400, 0]
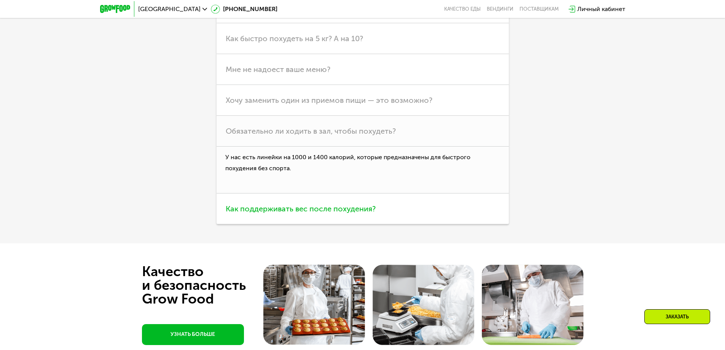
click at [341, 210] on span "Как поддерживать вес после похудения?" at bounding box center [301, 208] width 150 height 9
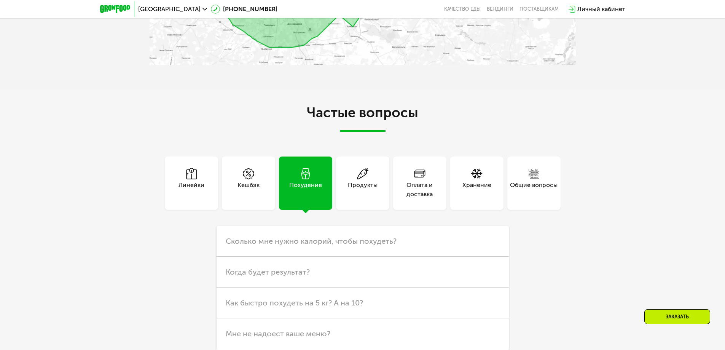
scroll to position [2133, 0]
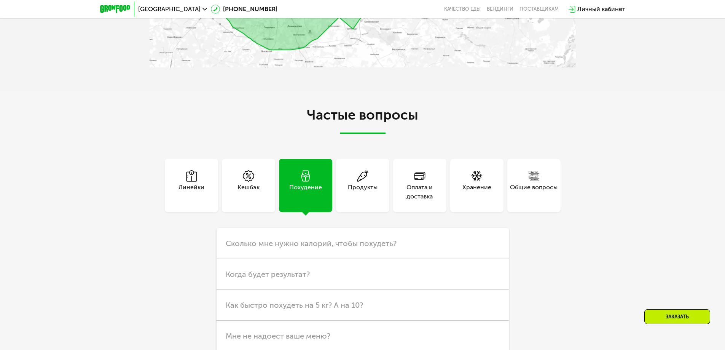
click at [468, 185] on div "Хранение" at bounding box center [476, 192] width 29 height 18
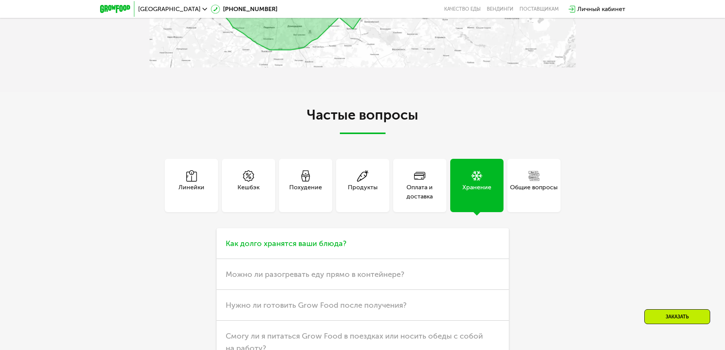
click at [316, 240] on h3 "Как долго хранятся ваши блюда?" at bounding box center [362, 243] width 292 height 31
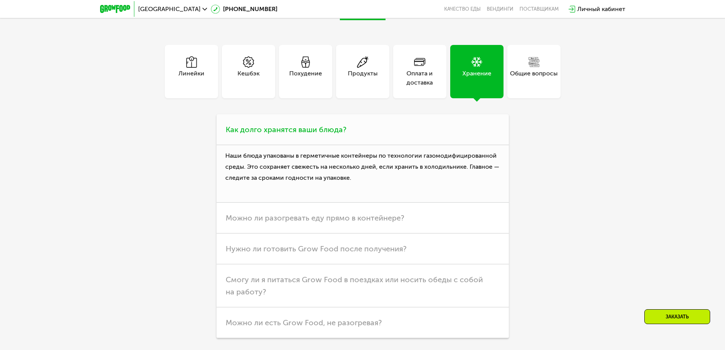
scroll to position [2248, 0]
click at [315, 216] on span "Можно ли разогревать еду прямо в контейнере?" at bounding box center [315, 217] width 178 height 9
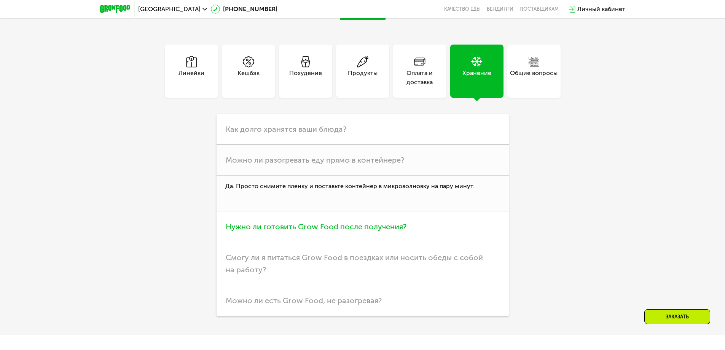
click at [339, 228] on span "Нужно ли готовить Grow Food после получения?" at bounding box center [316, 226] width 181 height 9
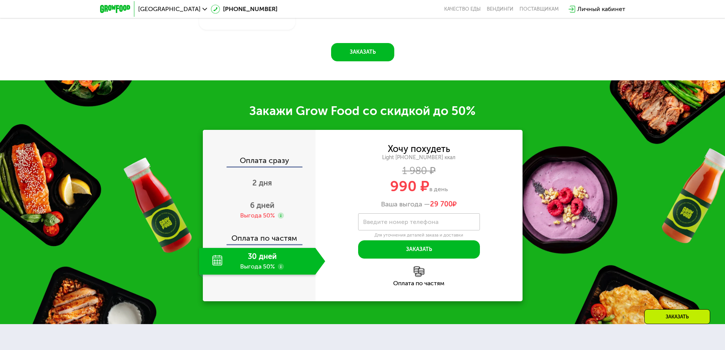
scroll to position [954, 0]
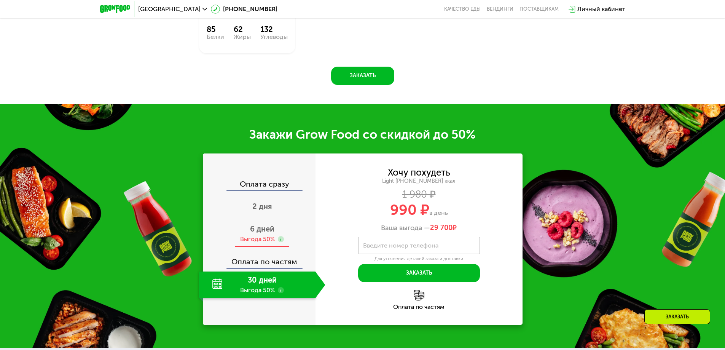
click at [259, 242] on div "Выгода 50%" at bounding box center [257, 239] width 35 height 8
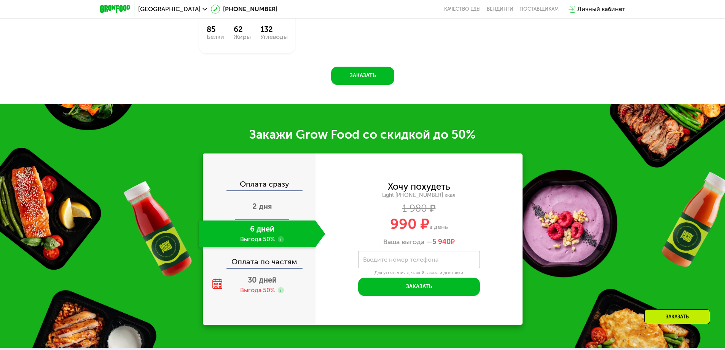
click at [259, 211] on span "2 дня" at bounding box center [262, 206] width 20 height 9
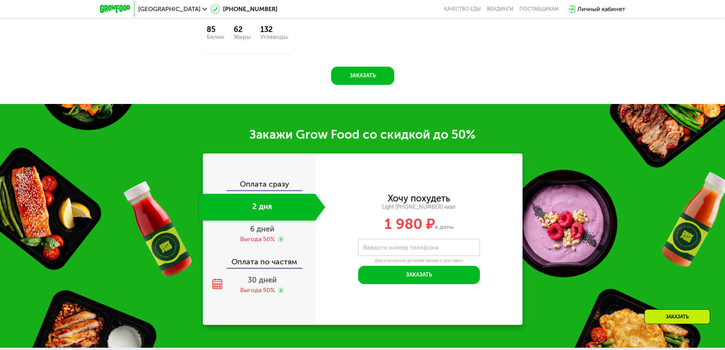
click at [266, 186] on div "Оплата сразу" at bounding box center [259, 185] width 112 height 10
click at [260, 214] on div "2 дня" at bounding box center [257, 207] width 116 height 27
click at [251, 237] on div "Выгода 50%" at bounding box center [257, 239] width 35 height 8
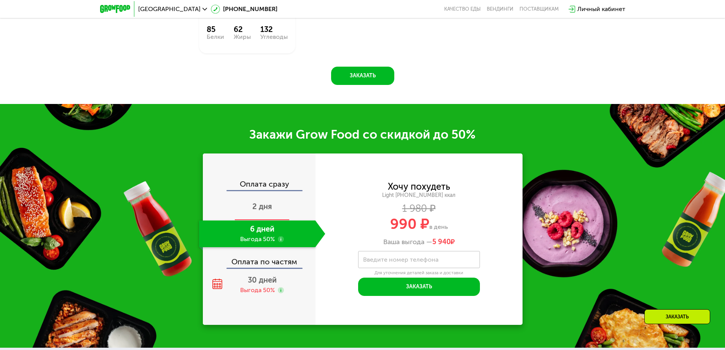
click at [265, 211] on span "2 дня" at bounding box center [262, 206] width 20 height 9
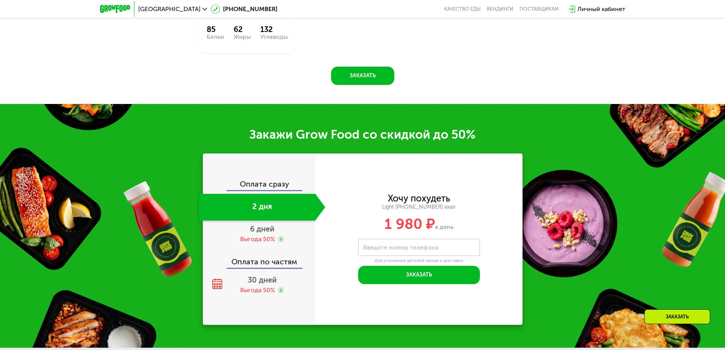
click at [265, 211] on div "2 дня" at bounding box center [257, 207] width 116 height 27
click at [254, 288] on div "Выгода 50%" at bounding box center [257, 290] width 35 height 8
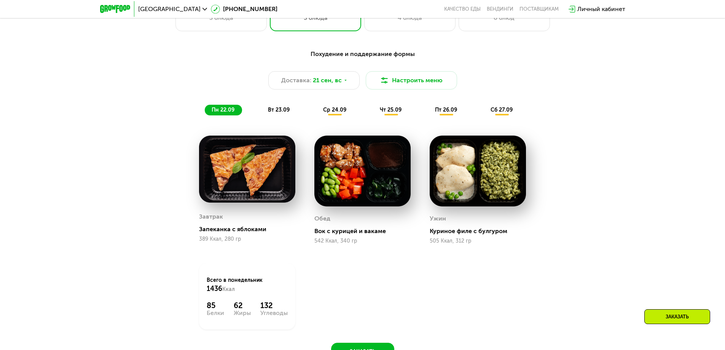
scroll to position [612, 0]
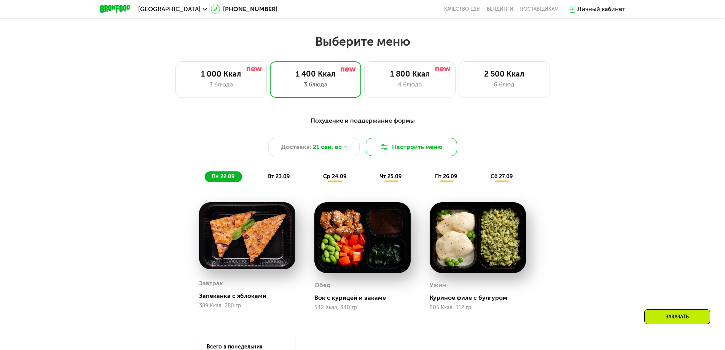
click at [393, 149] on button "Настроить меню" at bounding box center [411, 147] width 91 height 18
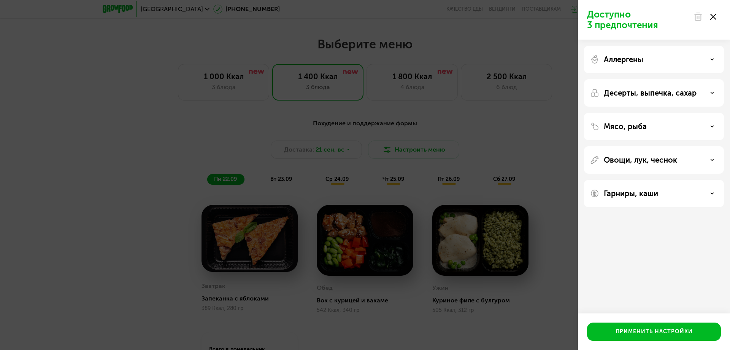
click at [715, 15] on icon at bounding box center [714, 17] width 6 height 6
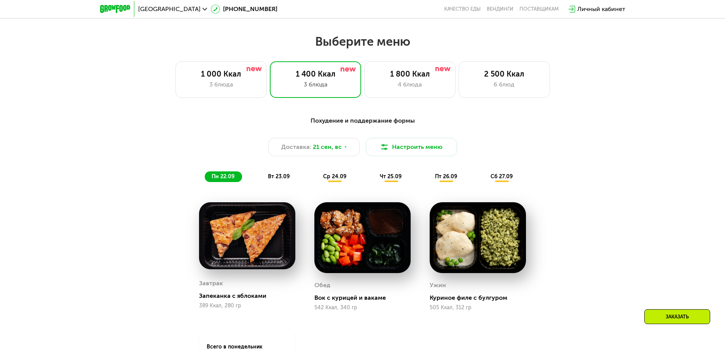
click at [422, 137] on div "Похудение и поддержание формы Доставка: [DATE] Настроить меню пн 22.09 вт 23.09…" at bounding box center [362, 149] width 450 height 66
drag, startPoint x: 420, startPoint y: 138, endPoint x: 419, endPoint y: 143, distance: 5.4
click at [420, 138] on div "Похудение и поддержание формы Доставка: [DATE] Настроить меню пн 22.09 вт 23.09…" at bounding box center [362, 149] width 450 height 66
click at [419, 143] on button "Настроить меню" at bounding box center [411, 147] width 91 height 18
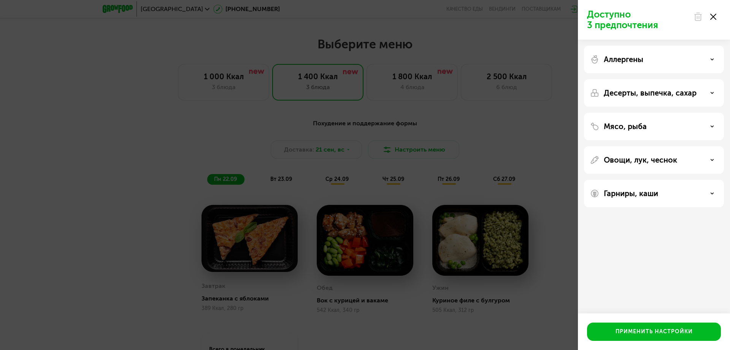
click at [717, 16] on div at bounding box center [705, 16] width 32 height 15
click at [716, 14] on icon at bounding box center [714, 17] width 6 height 6
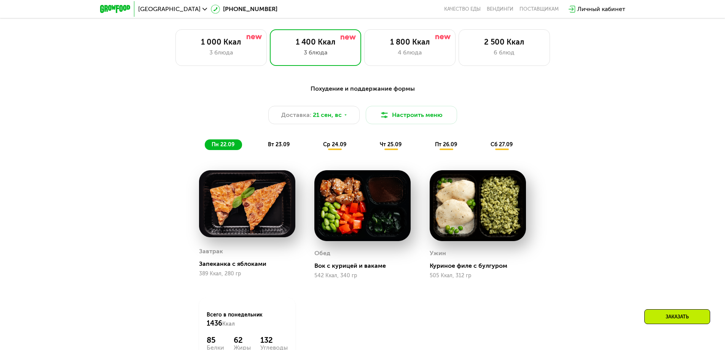
scroll to position [650, 0]
